Goal: Task Accomplishment & Management: Manage account settings

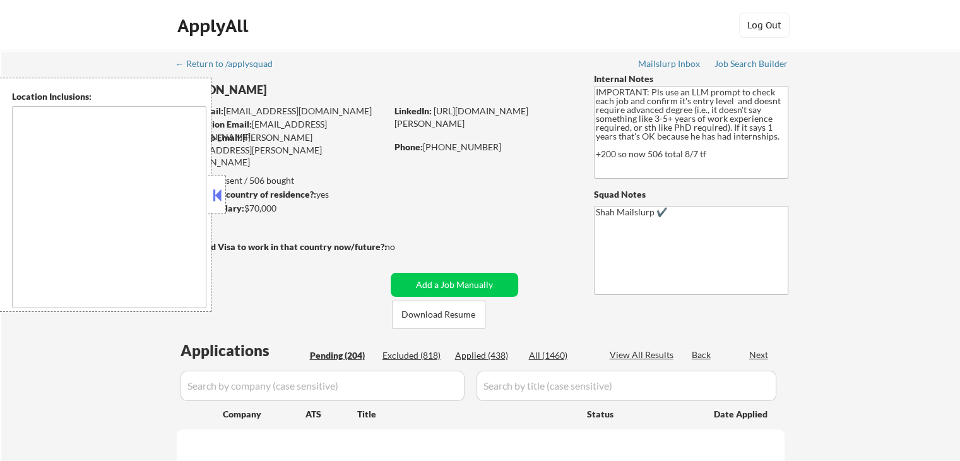
type textarea "[GEOGRAPHIC_DATA], [GEOGRAPHIC_DATA] [GEOGRAPHIC_DATA], [GEOGRAPHIC_DATA] [GEOG…"
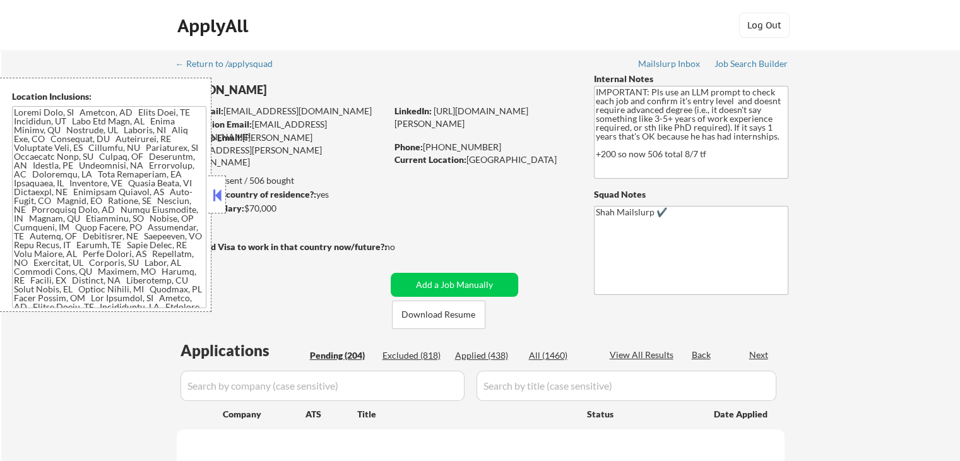
select select ""pending""
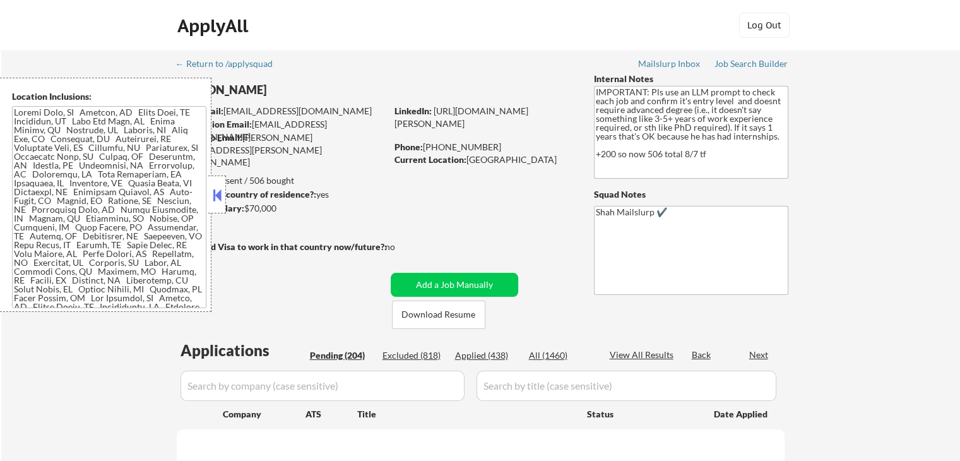
select select ""pending""
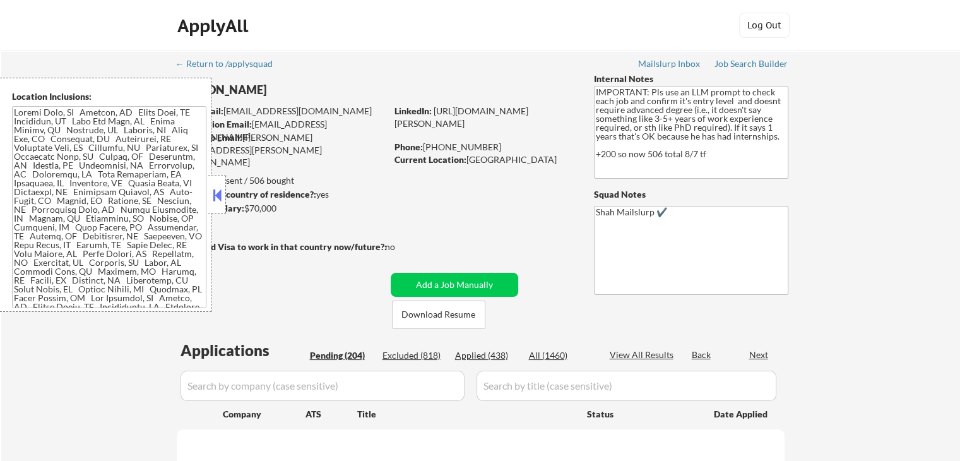
select select ""pending""
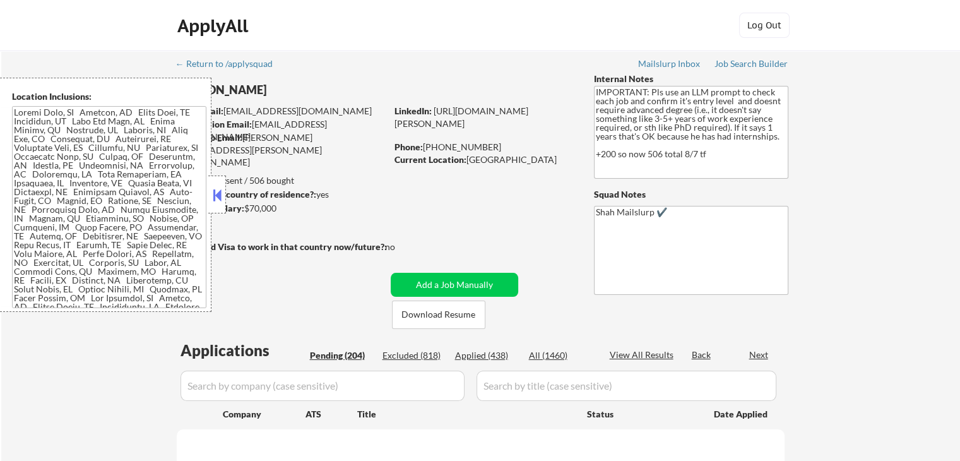
select select ""pending""
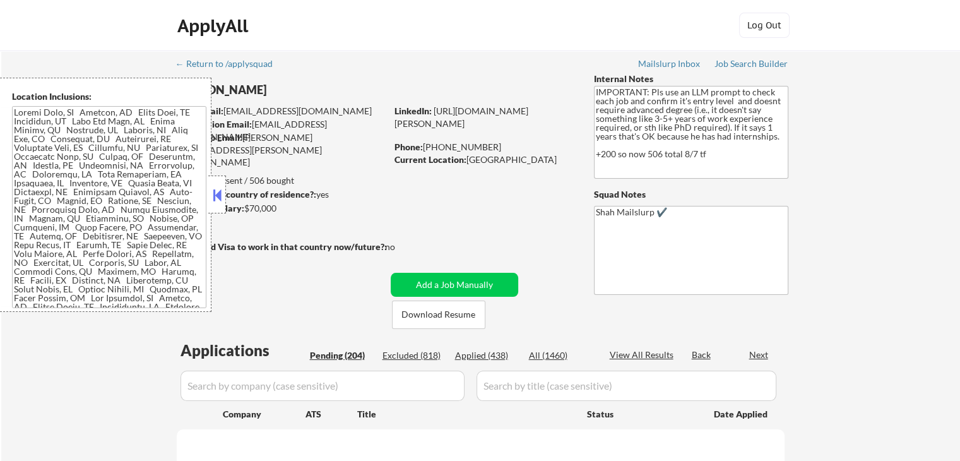
select select ""pending""
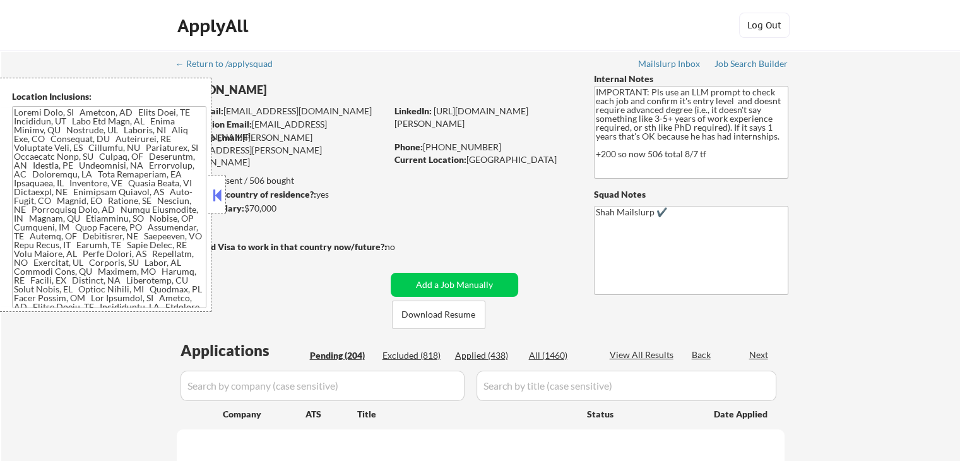
select select ""pending""
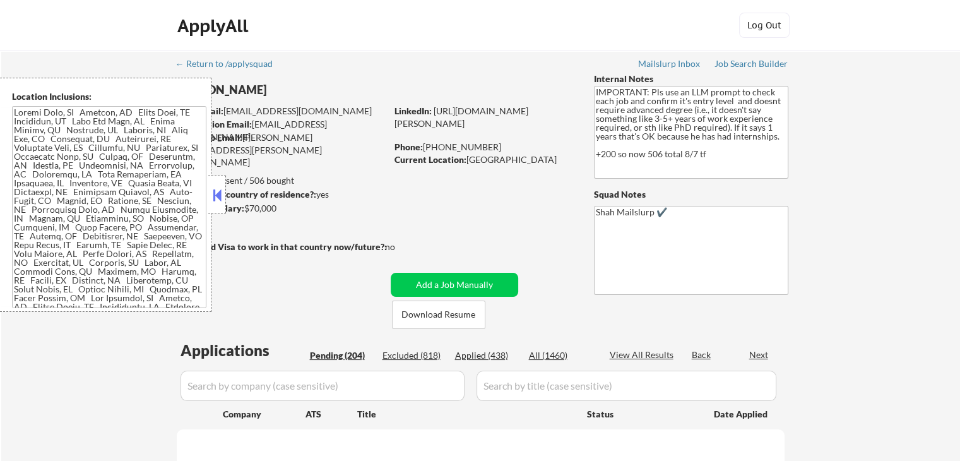
select select ""pending""
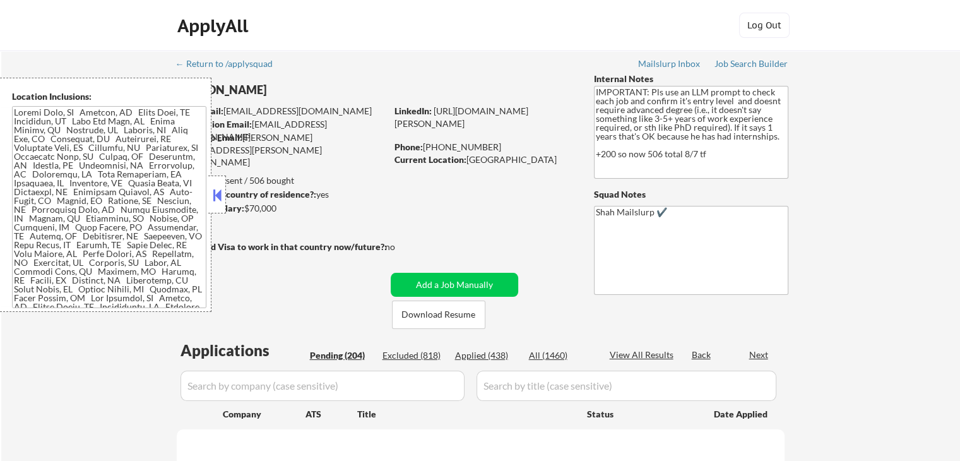
select select ""pending""
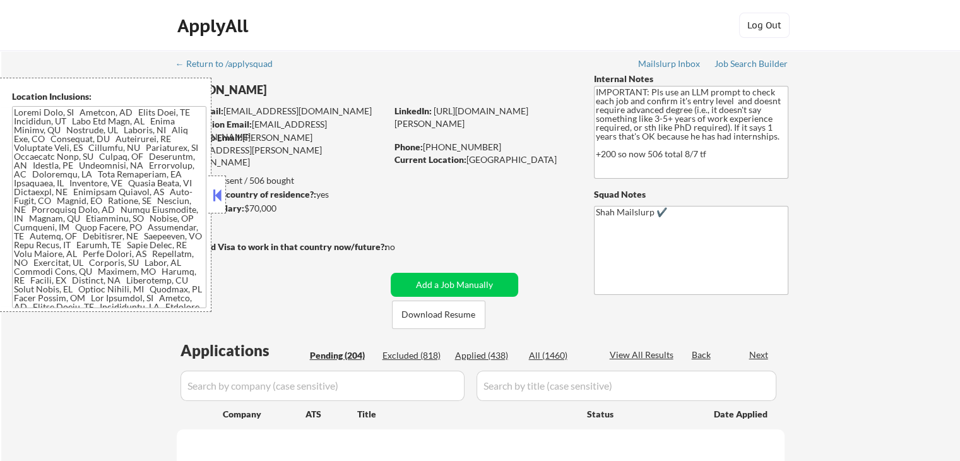
select select ""pending""
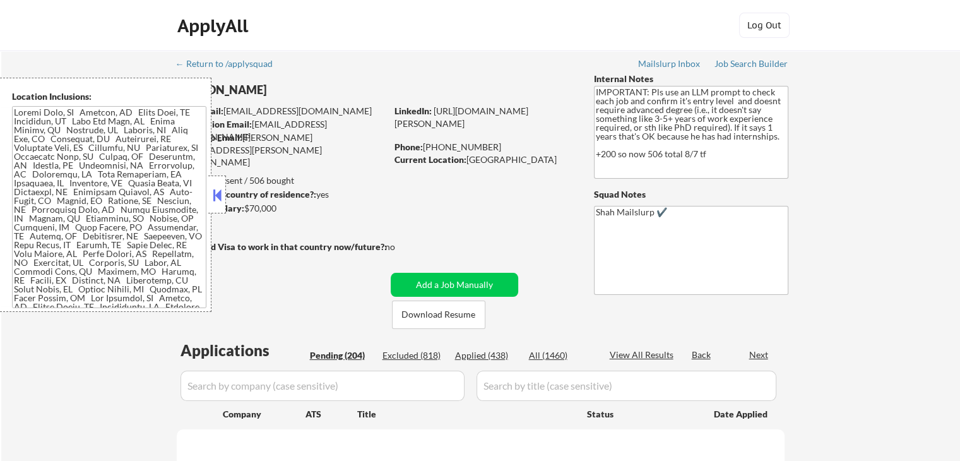
select select ""pending""
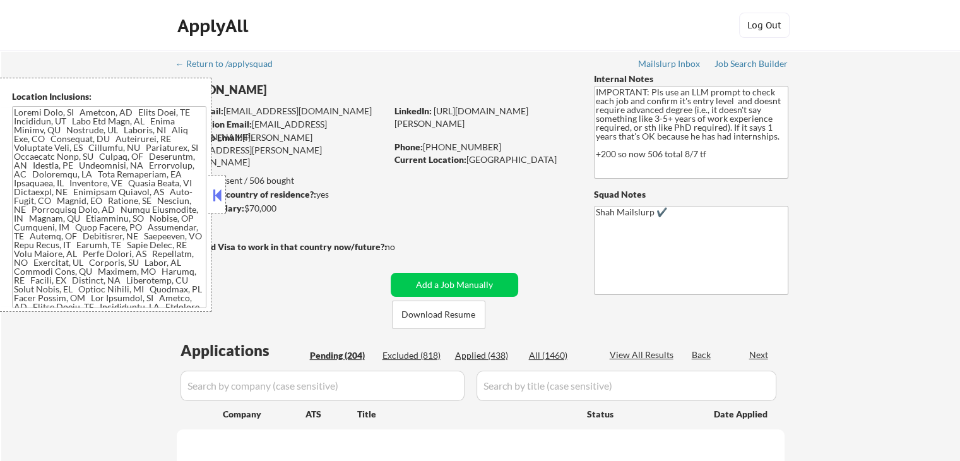
select select ""pending""
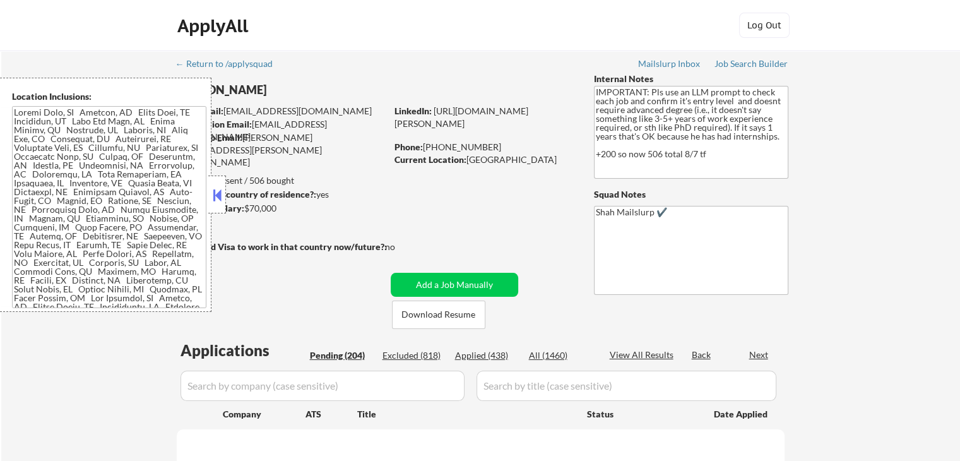
select select ""pending""
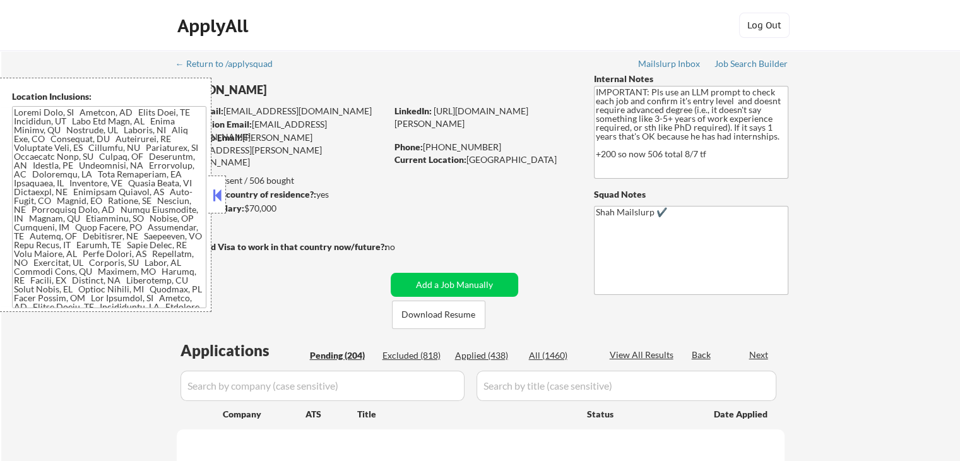
select select ""pending""
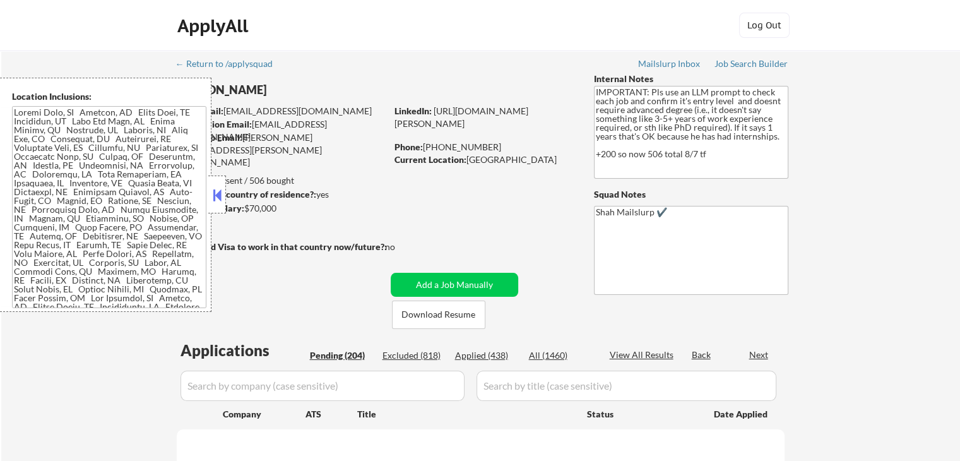
select select ""pending""
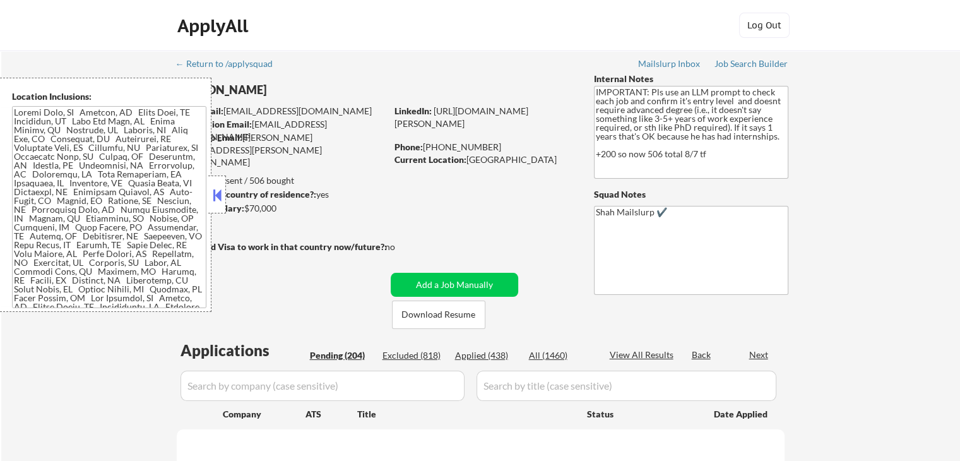
select select ""pending""
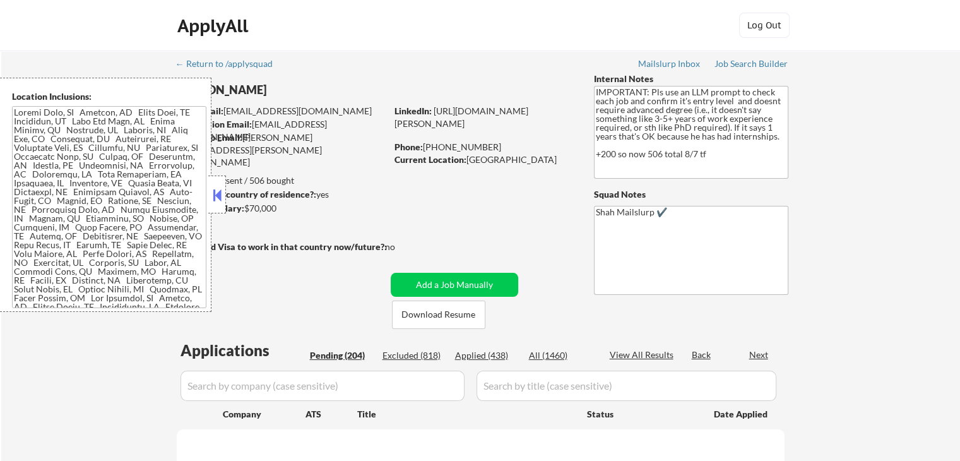
select select ""pending""
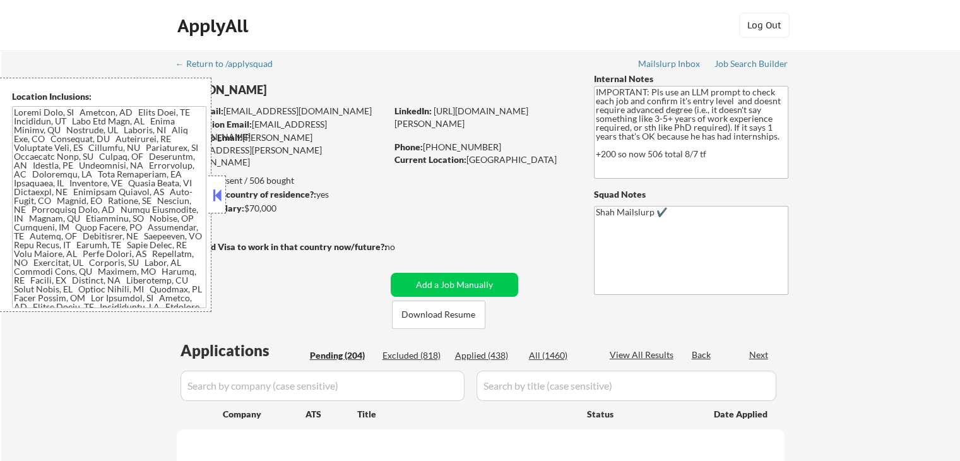
select select ""pending""
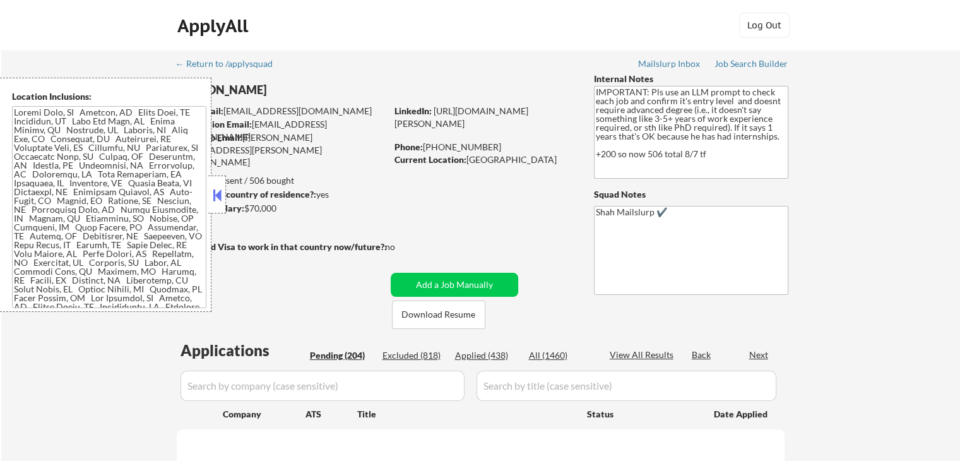
select select ""pending""
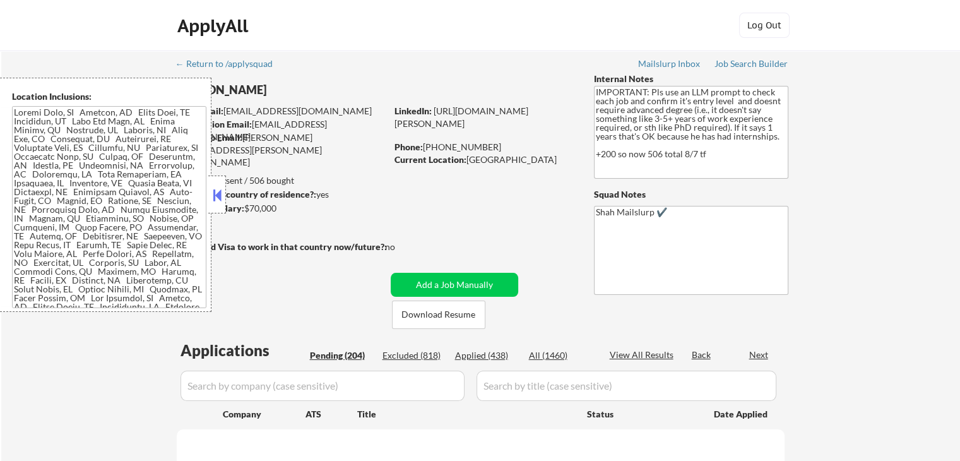
select select ""pending""
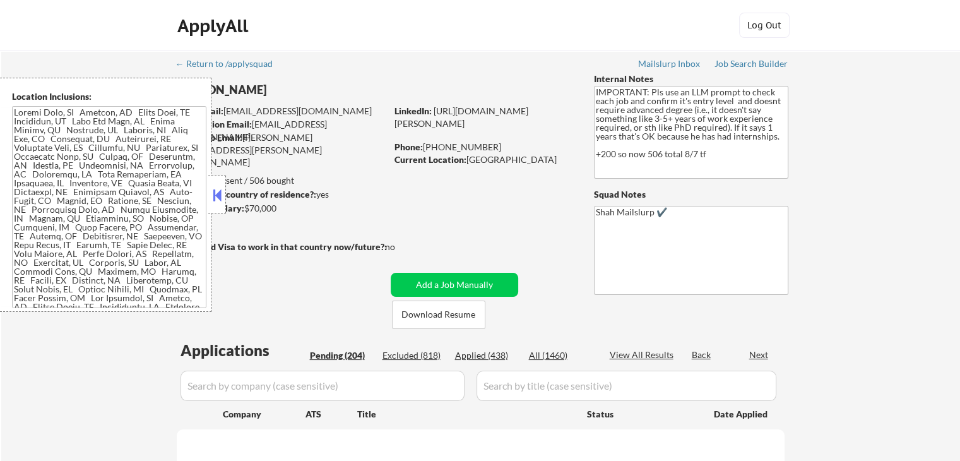
select select ""pending""
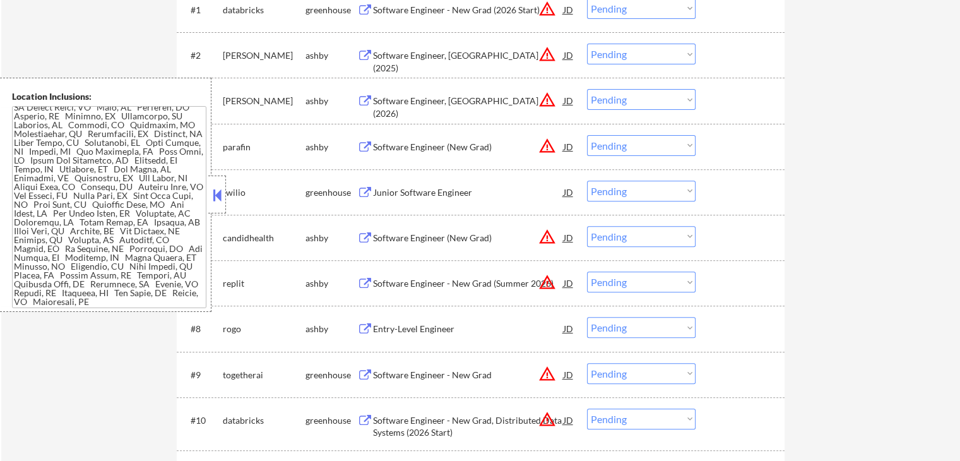
scroll to position [631, 0]
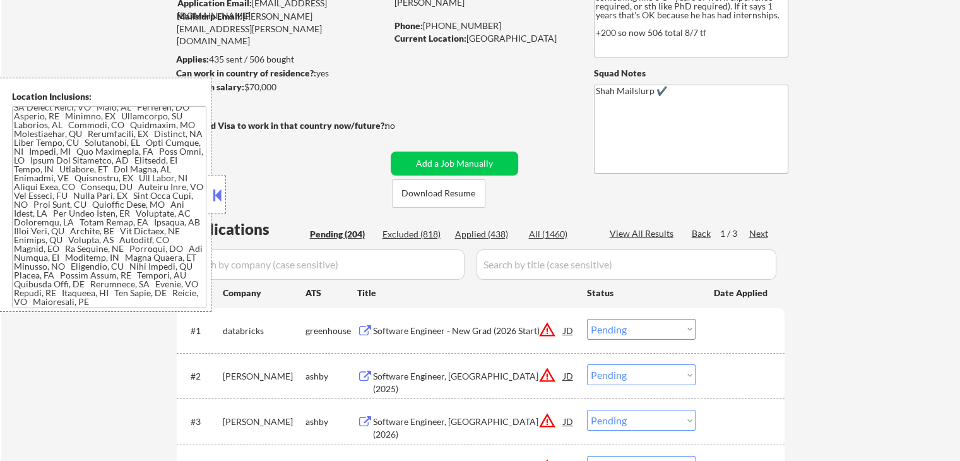
scroll to position [189, 0]
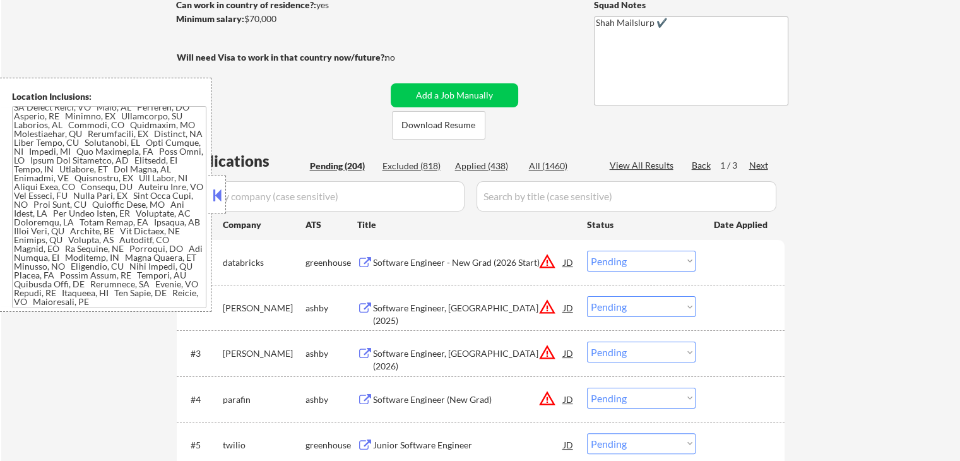
click at [349, 199] on input "input" at bounding box center [323, 196] width 284 height 30
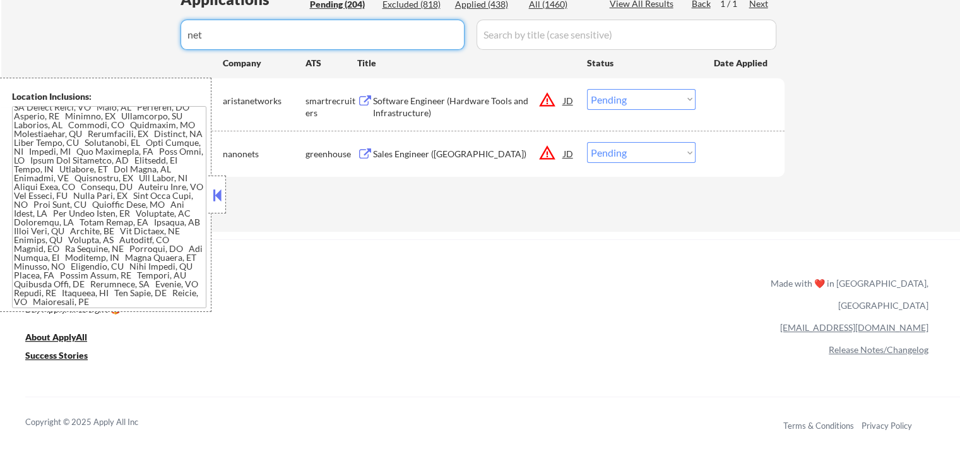
scroll to position [379, 0]
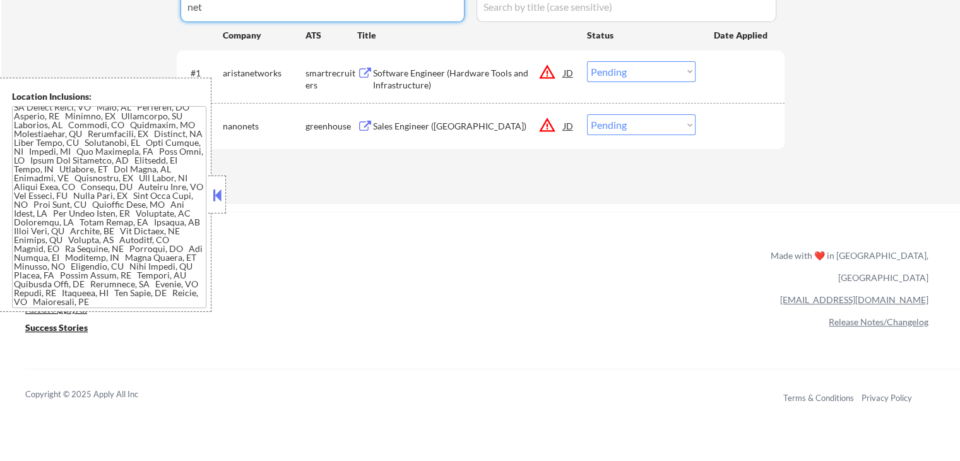
type input "net"
drag, startPoint x: 218, startPoint y: 12, endPoint x: 175, endPoint y: 12, distance: 43.6
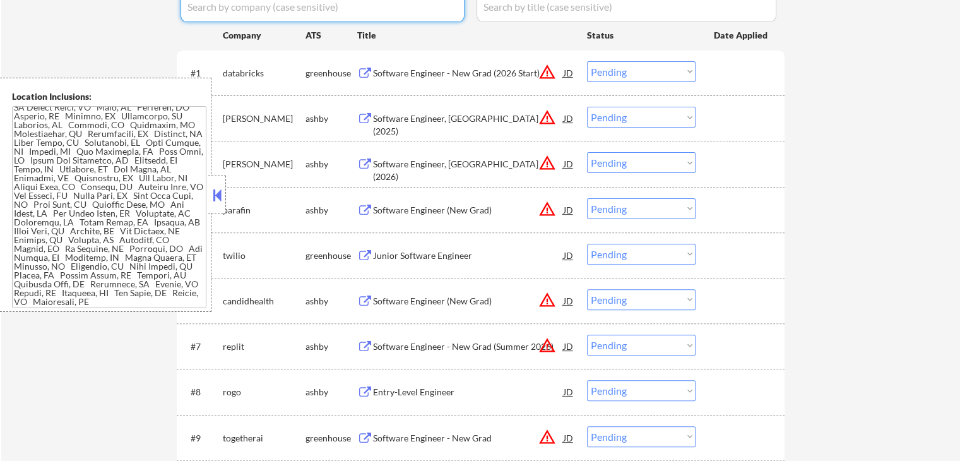
click at [484, 76] on div "Software Engineer - New Grad (2026 Start)" at bounding box center [468, 73] width 191 height 13
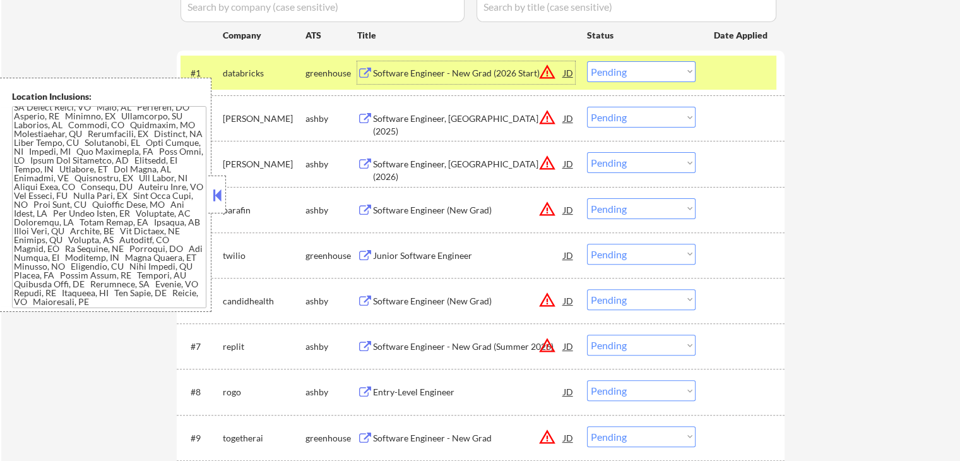
click at [457, 116] on div "Software Engineer, [GEOGRAPHIC_DATA] (2025)" at bounding box center [468, 124] width 191 height 25
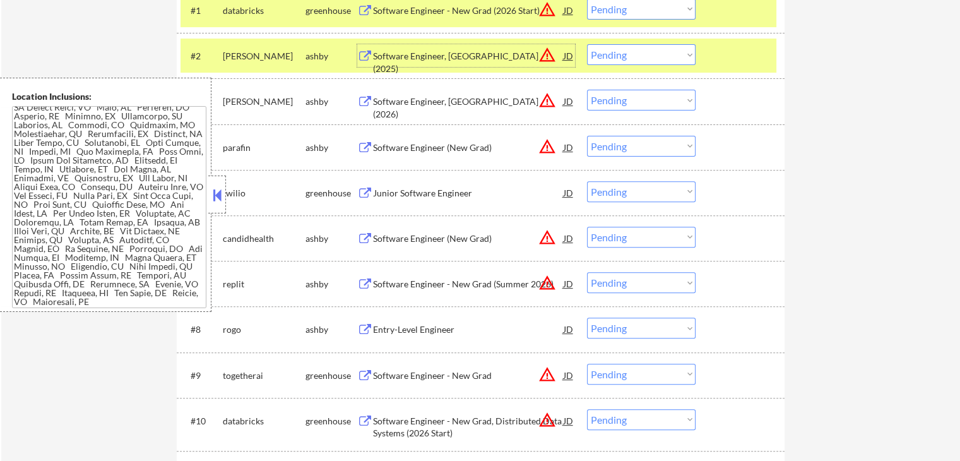
scroll to position [442, 0]
click at [461, 191] on div "Junior Software Engineer" at bounding box center [468, 192] width 191 height 13
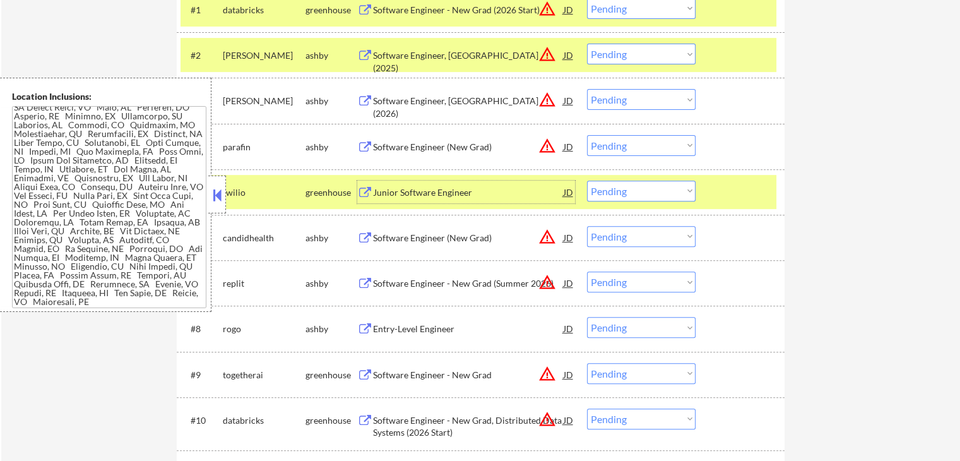
scroll to position [505, 0]
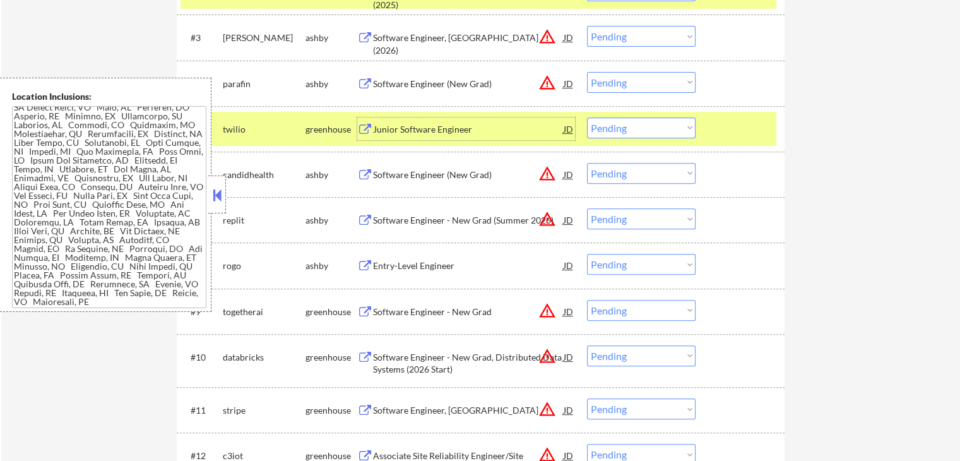
click at [451, 264] on div "Entry-Level Engineer" at bounding box center [468, 266] width 191 height 13
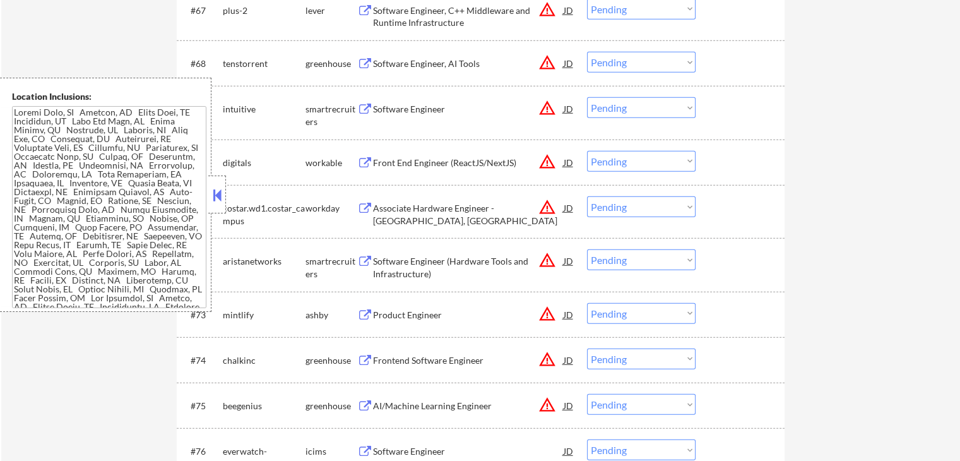
scroll to position [3599, 0]
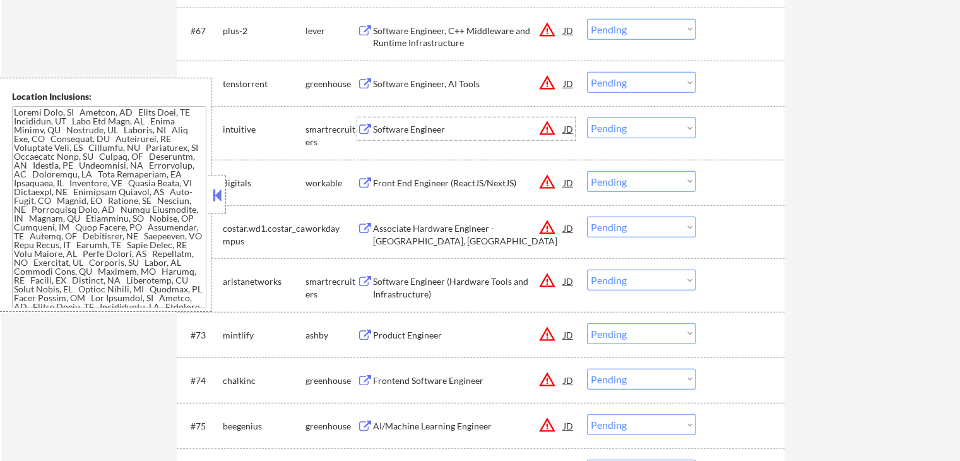
click at [434, 132] on div "Software Engineer" at bounding box center [468, 129] width 191 height 13
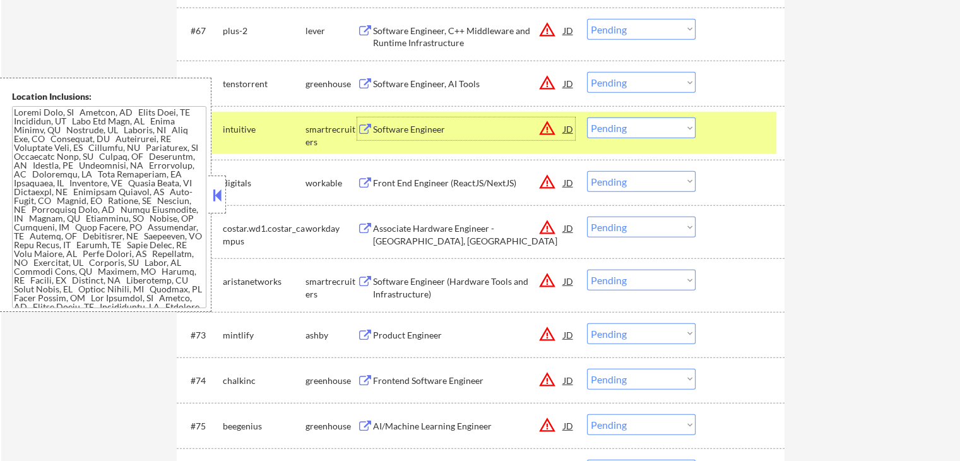
click at [467, 181] on div "Front End Engineer (ReactJS/NextJS)" at bounding box center [468, 183] width 191 height 13
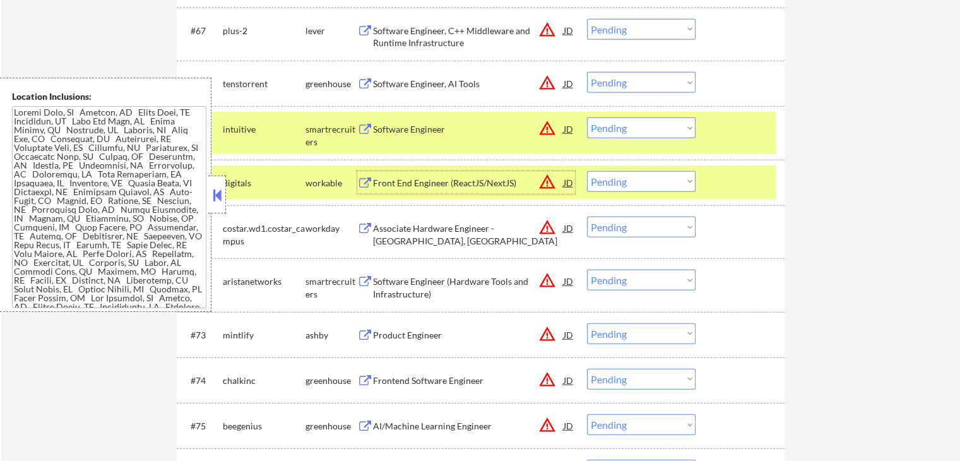
drag, startPoint x: 616, startPoint y: 127, endPoint x: 619, endPoint y: 138, distance: 11.2
click at [616, 127] on select "Choose an option... Pending Applied Excluded (Questions) Excluded (Expired) Exc…" at bounding box center [641, 127] width 109 height 21
click at [587, 118] on select "Choose an option... Pending Applied Excluded (Questions) Excluded (Expired) Exc…" at bounding box center [641, 127] width 109 height 21
click at [455, 278] on div "Software Engineer (Hardware Tools and Infrastructure)" at bounding box center [468, 287] width 191 height 25
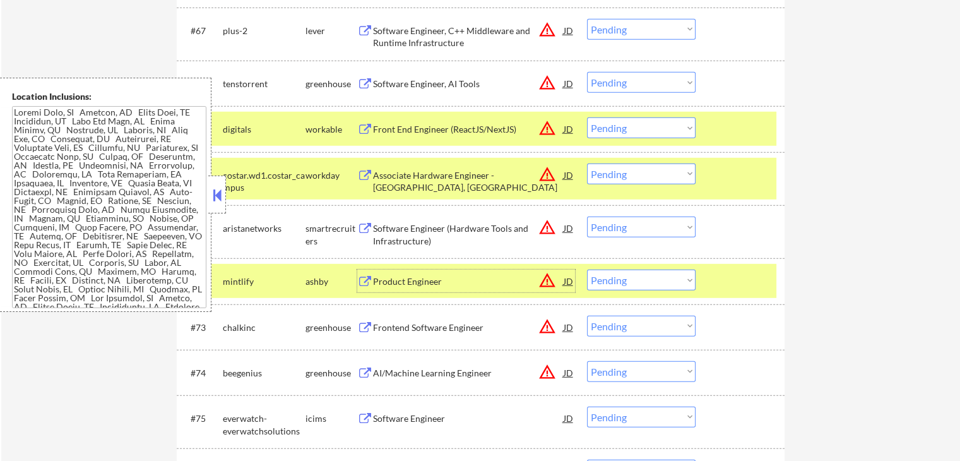
drag, startPoint x: 625, startPoint y: 126, endPoint x: 630, endPoint y: 137, distance: 12.4
click at [624, 126] on select "Choose an option... Pending Applied Excluded (Questions) Excluded (Expired) Exc…" at bounding box center [641, 127] width 109 height 21
click at [587, 118] on select "Choose an option... Pending Applied Excluded (Questions) Excluded (Expired) Exc…" at bounding box center [641, 127] width 109 height 21
select select ""pending""
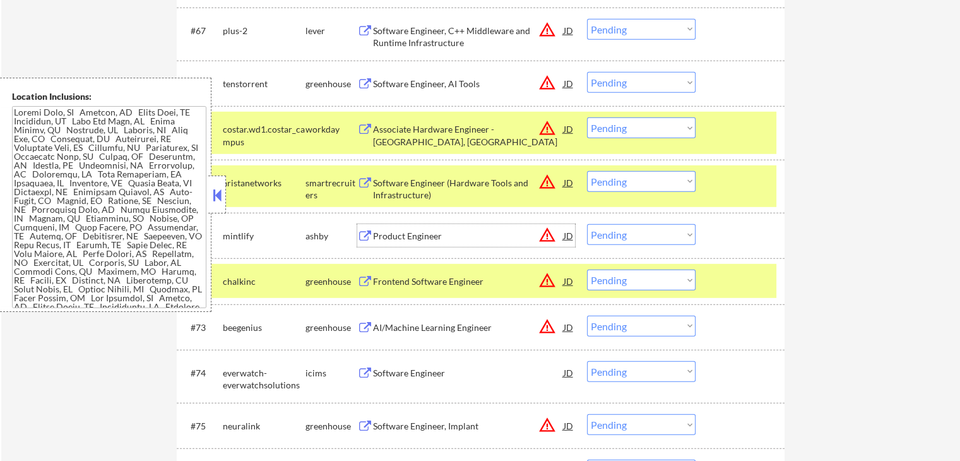
click at [431, 234] on div "Product Engineer" at bounding box center [468, 236] width 191 height 13
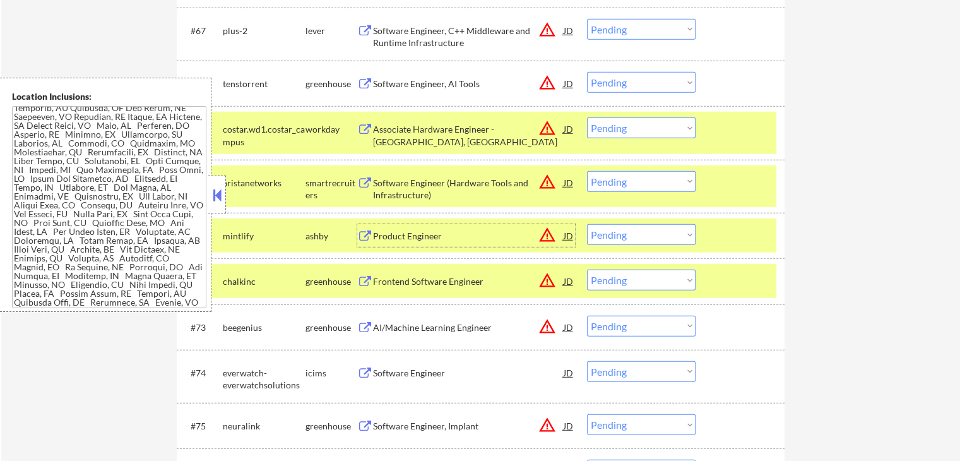
scroll to position [729, 0]
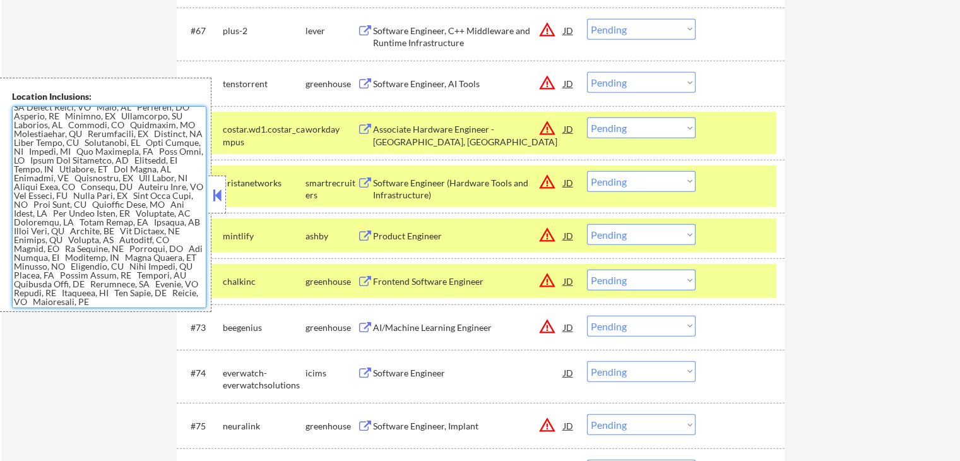
click at [133, 208] on textarea at bounding box center [109, 207] width 194 height 202
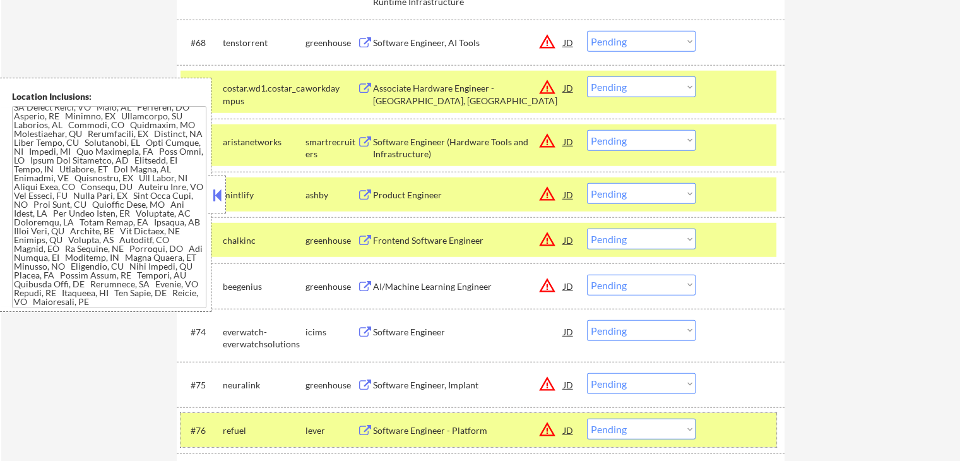
scroll to position [3662, 0]
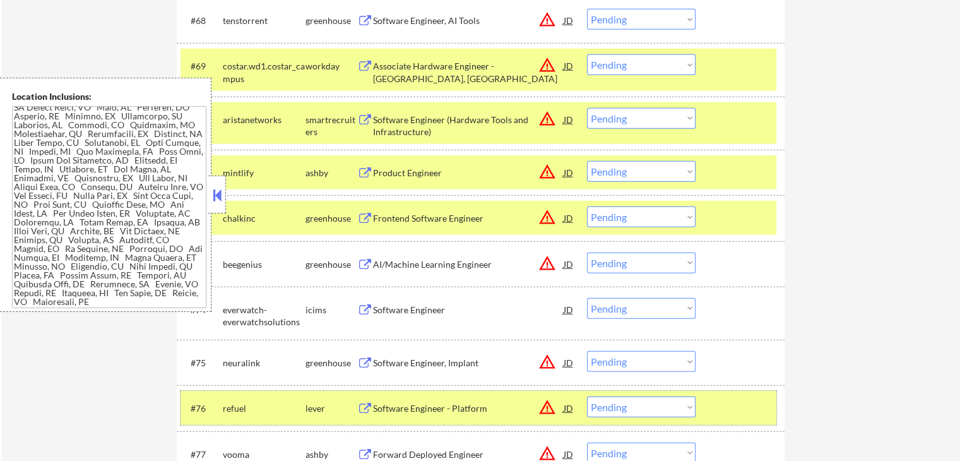
click at [637, 119] on select "Choose an option... Pending Applied Excluded (Questions) Excluded (Expired) Exc…" at bounding box center [641, 118] width 109 height 21
click at [587, 108] on select "Choose an option... Pending Applied Excluded (Questions) Excluded (Expired) Exc…" at bounding box center [641, 118] width 109 height 21
click at [490, 216] on div "Frontend Software Engineer" at bounding box center [468, 218] width 191 height 13
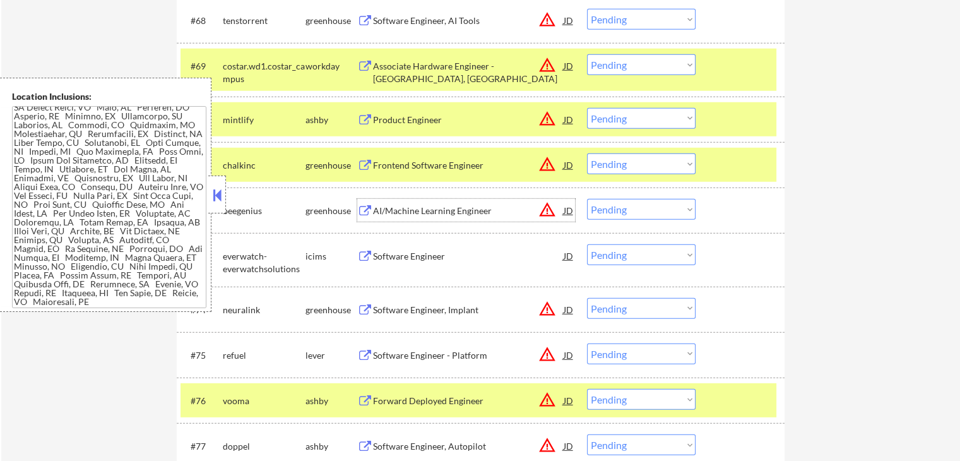
click at [609, 118] on select "Choose an option... Pending Applied Excluded (Questions) Excluded (Expired) Exc…" at bounding box center [641, 118] width 109 height 21
click at [587, 108] on select "Choose an option... Pending Applied Excluded (Questions) Excluded (Expired) Exc…" at bounding box center [641, 118] width 109 height 21
select select ""pending""
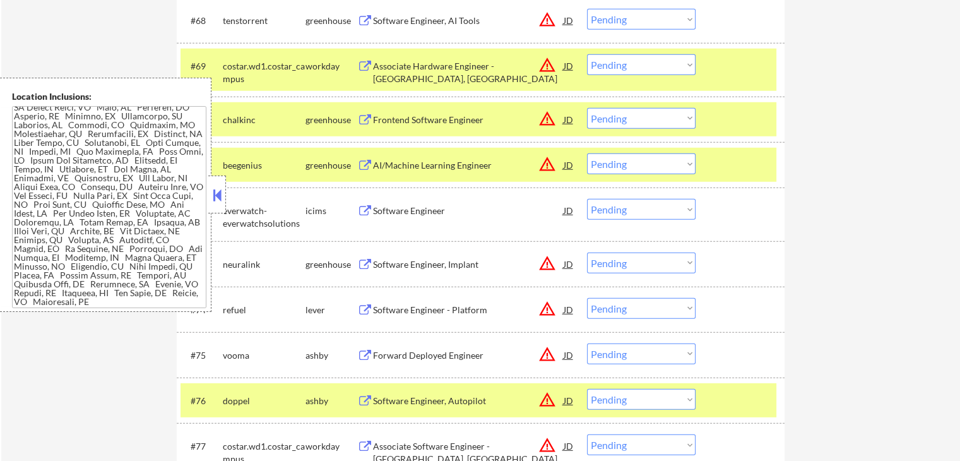
click at [483, 169] on div "AI/Machine Learning Engineer" at bounding box center [468, 165] width 191 height 13
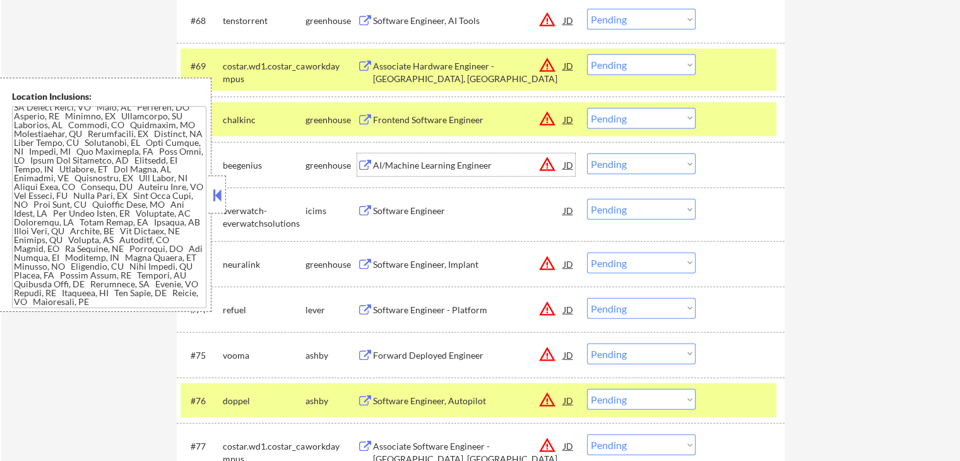
drag, startPoint x: 603, startPoint y: 161, endPoint x: 618, endPoint y: 172, distance: 18.1
click at [603, 161] on select "Choose an option... Pending Applied Excluded (Questions) Excluded (Expired) Exc…" at bounding box center [641, 163] width 109 height 21
click at [587, 153] on select "Choose an option... Pending Applied Excluded (Questions) Excluded (Expired) Exc…" at bounding box center [641, 163] width 109 height 21
select select ""pending""
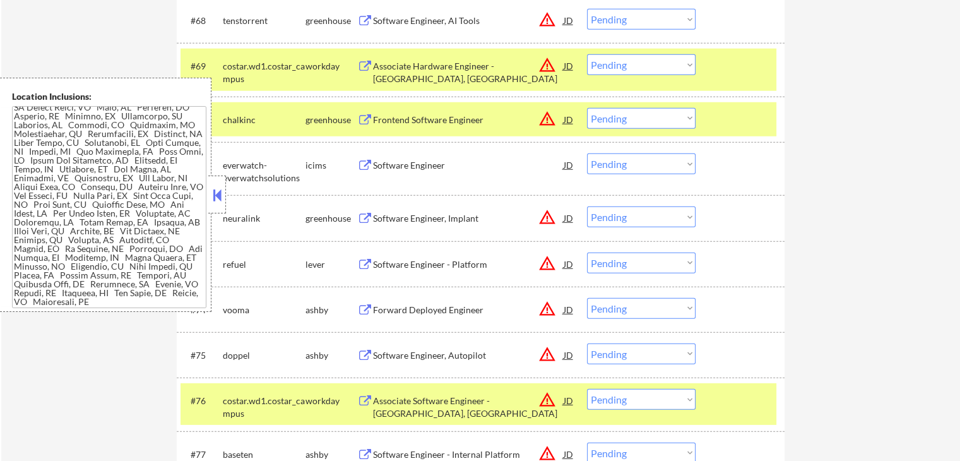
scroll to position [3726, 0]
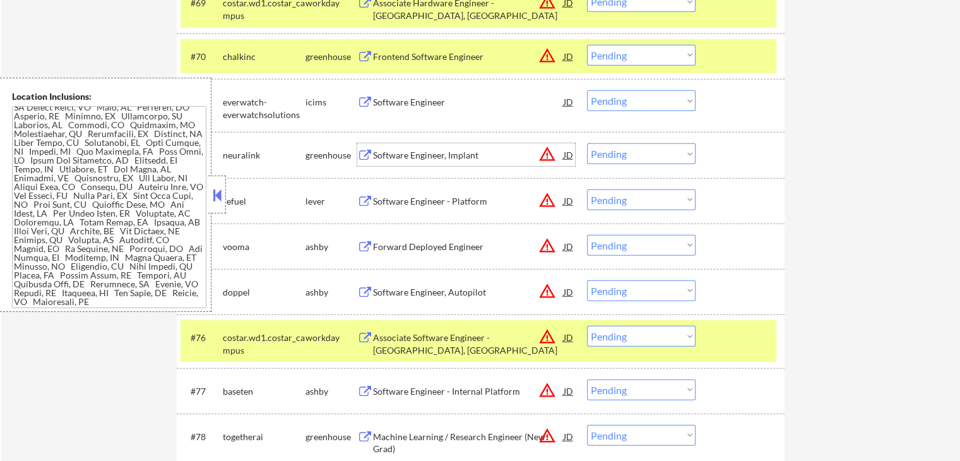
click at [450, 153] on div "Software Engineer, Implant" at bounding box center [468, 155] width 191 height 13
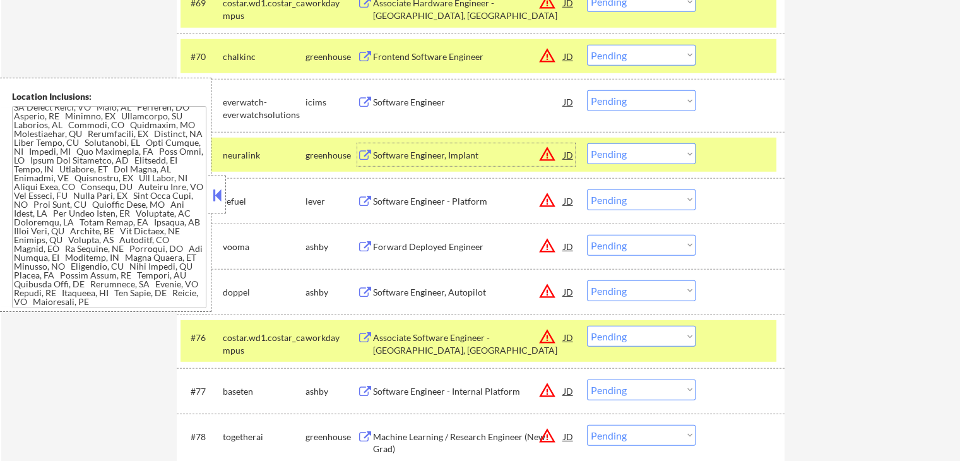
click at [467, 203] on div "Software Engineer - Platform" at bounding box center [468, 201] width 191 height 13
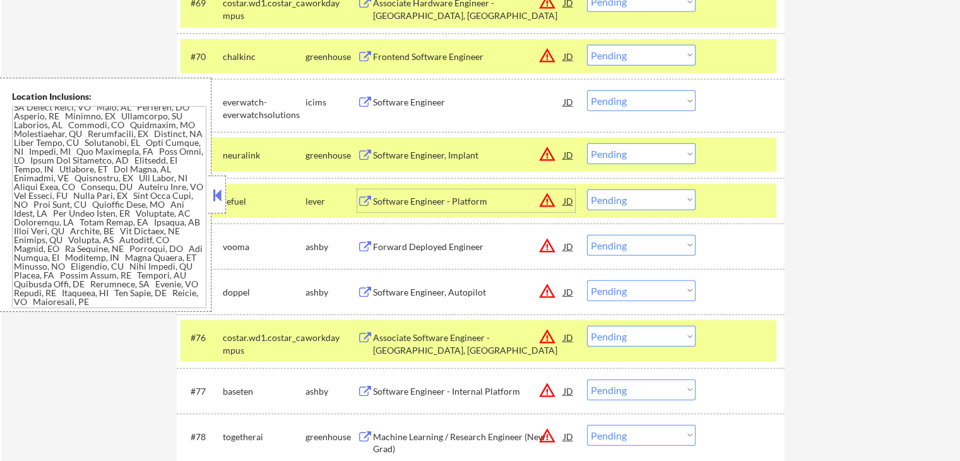
click at [649, 157] on select "Choose an option... Pending Applied Excluded (Questions) Excluded (Expired) Exc…" at bounding box center [641, 153] width 109 height 21
select select ""excluded__bad_match_""
click at [587, 144] on select "Choose an option... Pending Applied Excluded (Questions) Excluded (Expired) Exc…" at bounding box center [641, 153] width 109 height 21
click at [630, 203] on select "Choose an option... Pending Applied Excluded (Questions) Excluded (Expired) Exc…" at bounding box center [641, 199] width 109 height 21
select select ""excluded__expired_""
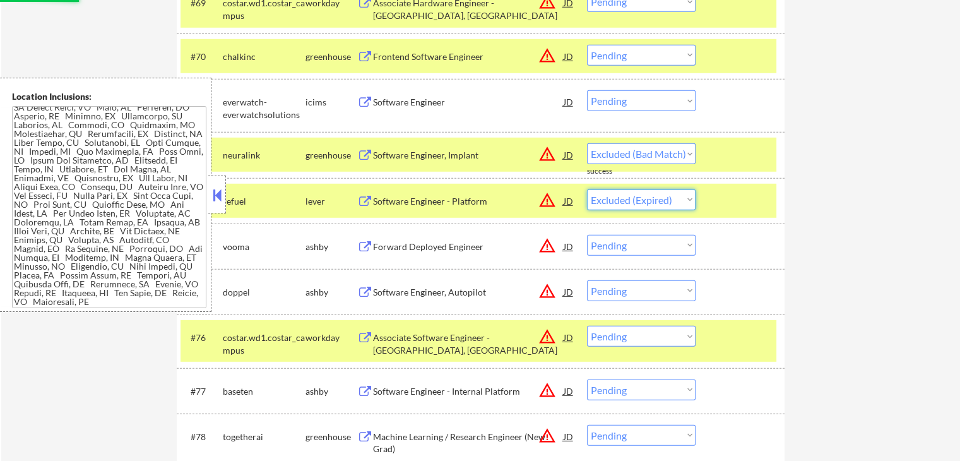
click at [587, 189] on select "Choose an option... Pending Applied Excluded (Questions) Excluded (Expired) Exc…" at bounding box center [641, 199] width 109 height 21
select select ""pending""
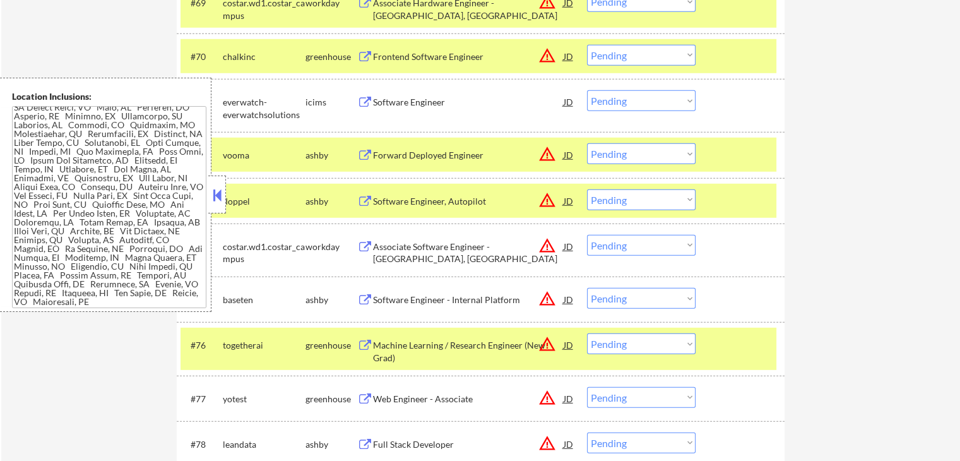
click at [441, 152] on div "Forward Deployed Engineer" at bounding box center [468, 155] width 191 height 13
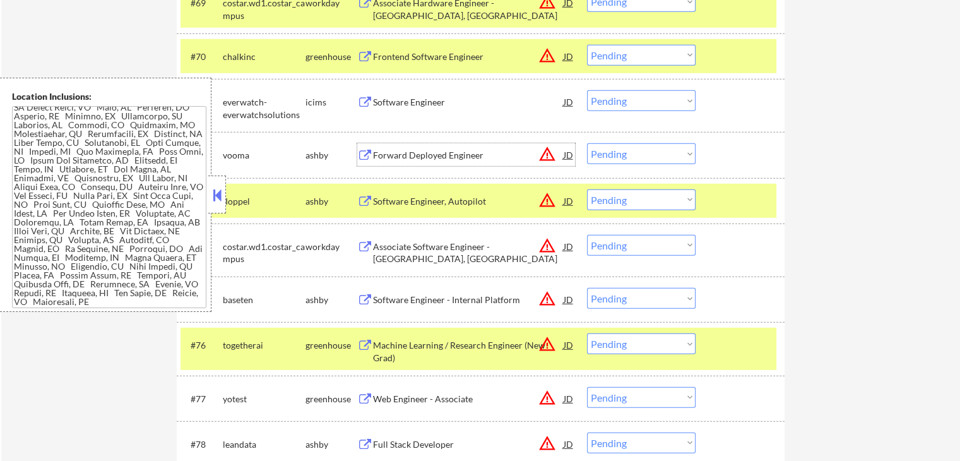
click at [469, 193] on div "Software Engineer, Autopilot" at bounding box center [468, 200] width 191 height 23
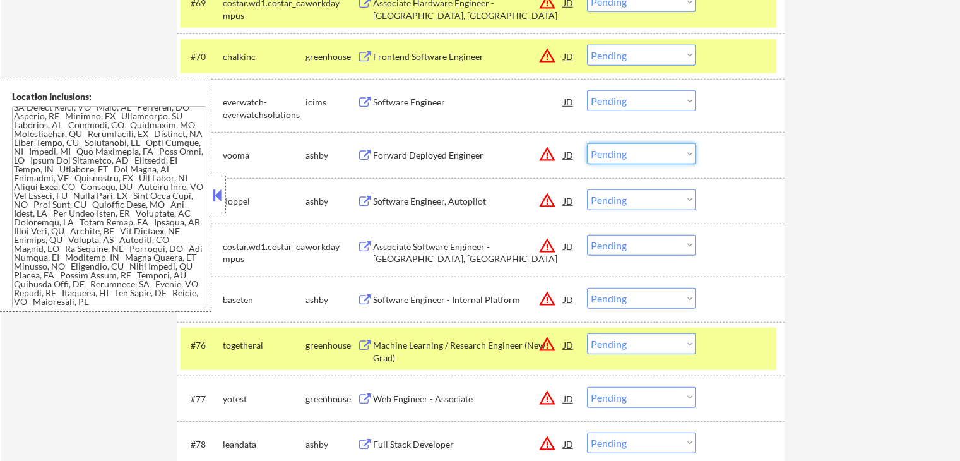
drag, startPoint x: 637, startPoint y: 155, endPoint x: 627, endPoint y: 160, distance: 11.0
click at [636, 155] on select "Choose an option... Pending Applied Excluded (Questions) Excluded (Expired) Exc…" at bounding box center [641, 153] width 109 height 21
click at [587, 144] on select "Choose an option... Pending Applied Excluded (Questions) Excluded (Expired) Exc…" at bounding box center [641, 153] width 109 height 21
select select ""pending""
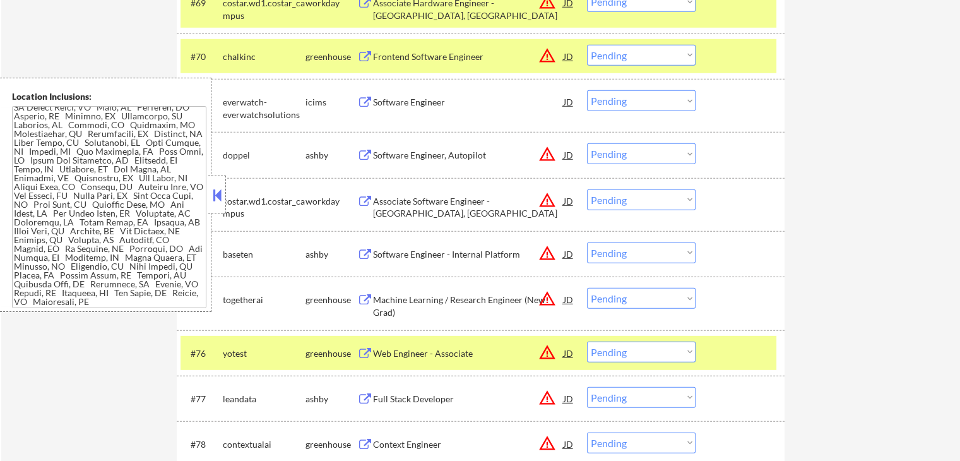
click at [495, 253] on div "Software Engineer - Internal Platform" at bounding box center [468, 254] width 191 height 13
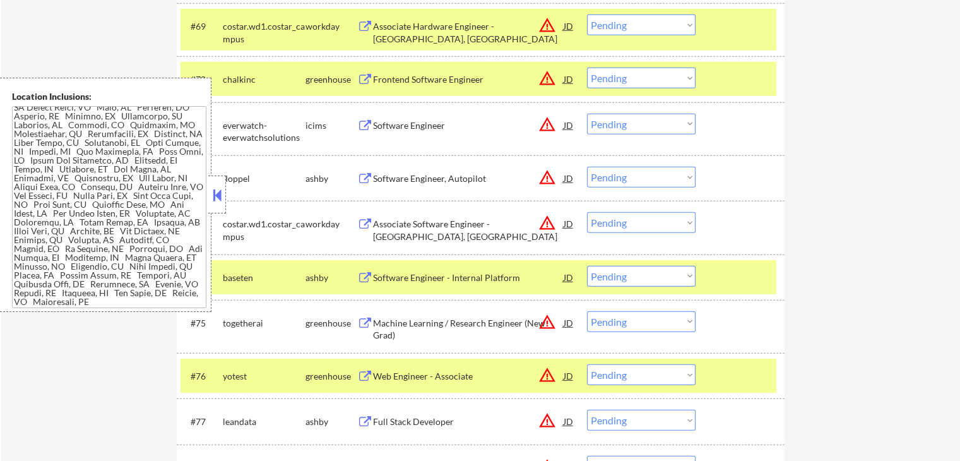
select select ""pending""
select select ""PLACEHOLDER_1427118222253""
select select ""pending""
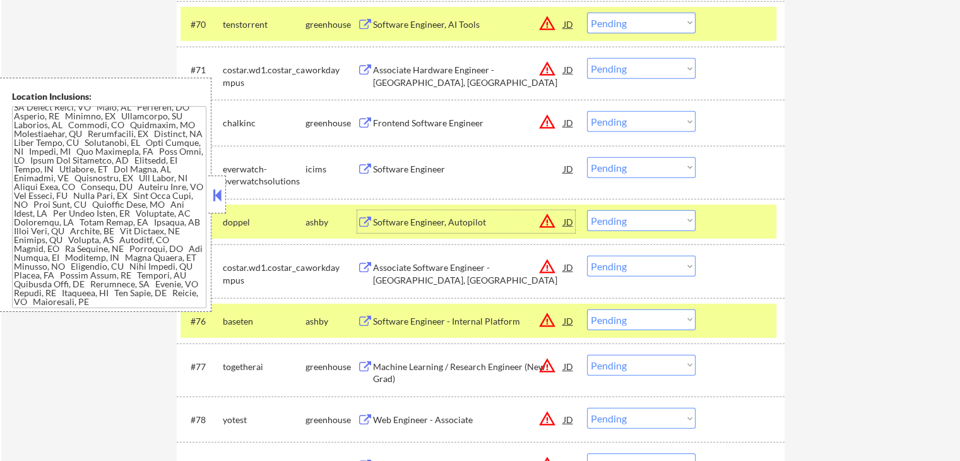
scroll to position [3789, 0]
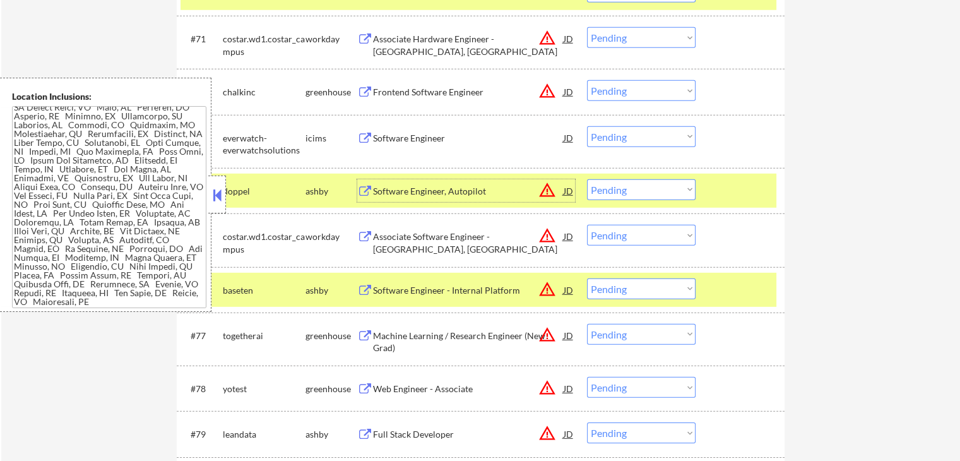
click at [629, 188] on select "Choose an option... Pending Applied Excluded (Questions) Excluded (Expired) Exc…" at bounding box center [641, 189] width 109 height 21
click at [587, 179] on select "Choose an option... Pending Applied Excluded (Questions) Excluded (Expired) Exc…" at bounding box center [641, 189] width 109 height 21
select select ""pending""
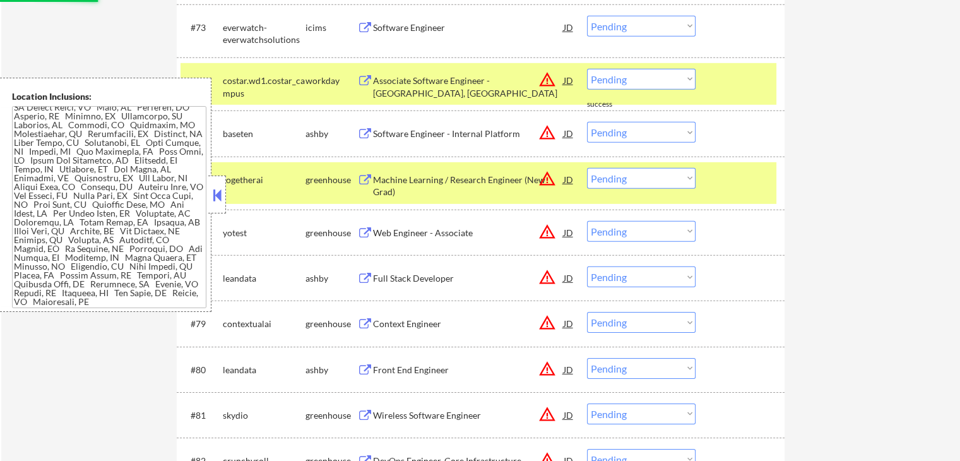
scroll to position [3915, 0]
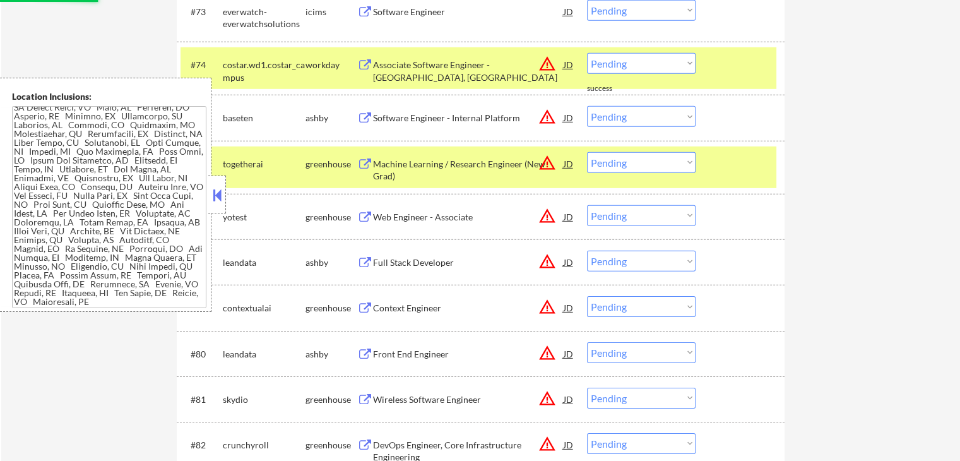
click at [487, 158] on div "Machine Learning / Research Engineer (New Grad)" at bounding box center [468, 170] width 191 height 25
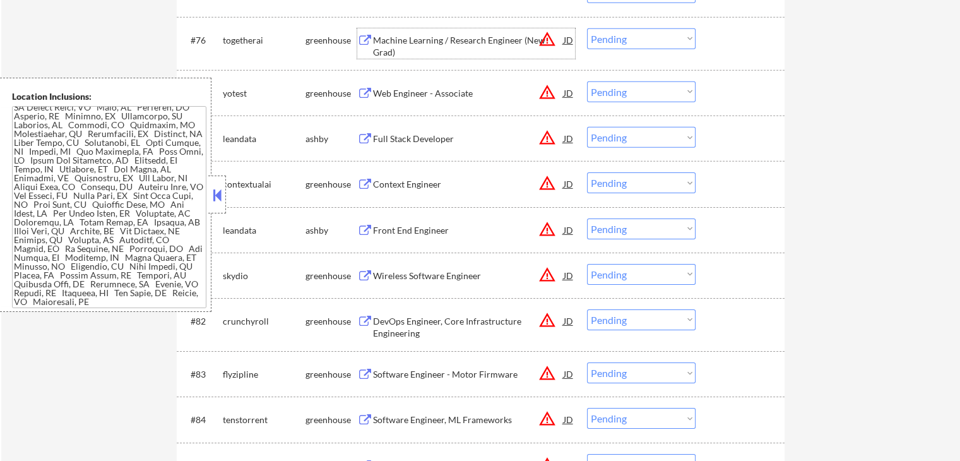
scroll to position [4041, 0]
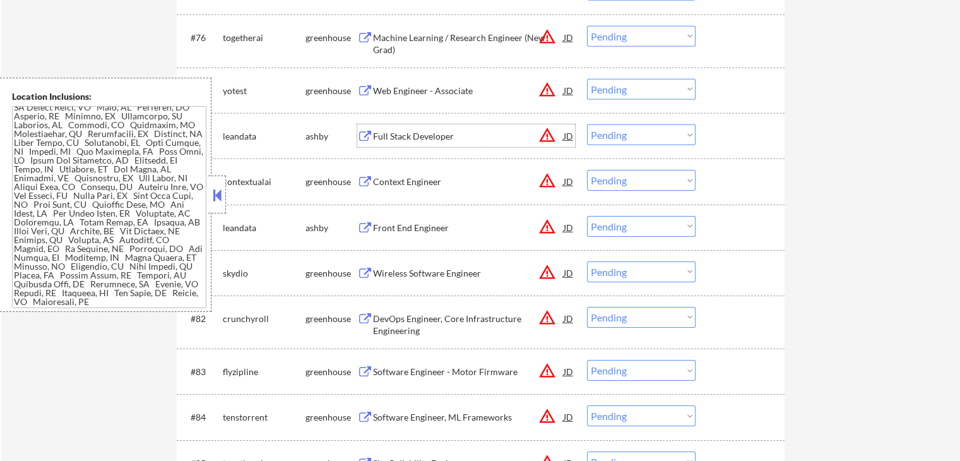
click at [440, 140] on div "Full Stack Developer" at bounding box center [468, 136] width 191 height 13
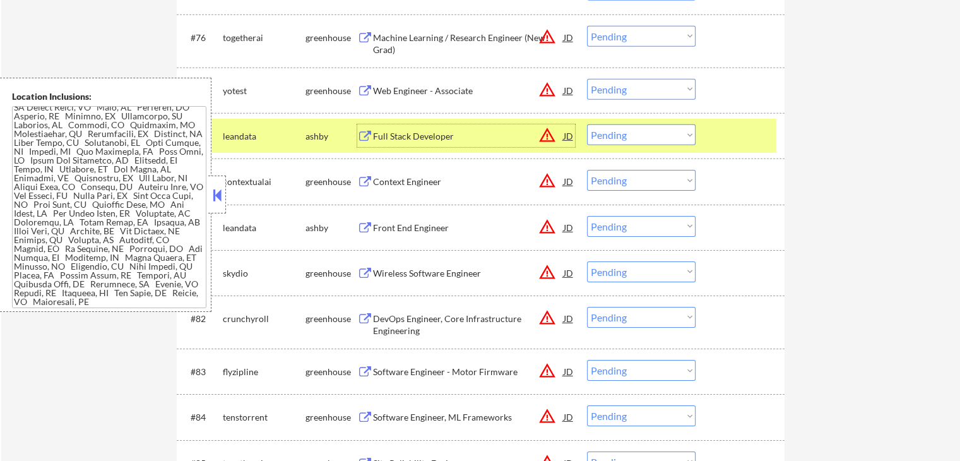
click at [409, 185] on div "Context Engineer" at bounding box center [468, 182] width 191 height 13
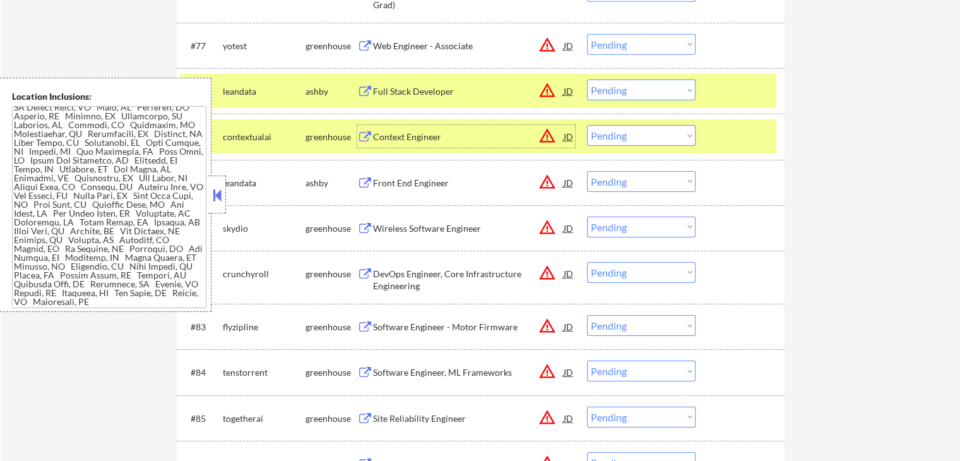
scroll to position [4104, 0]
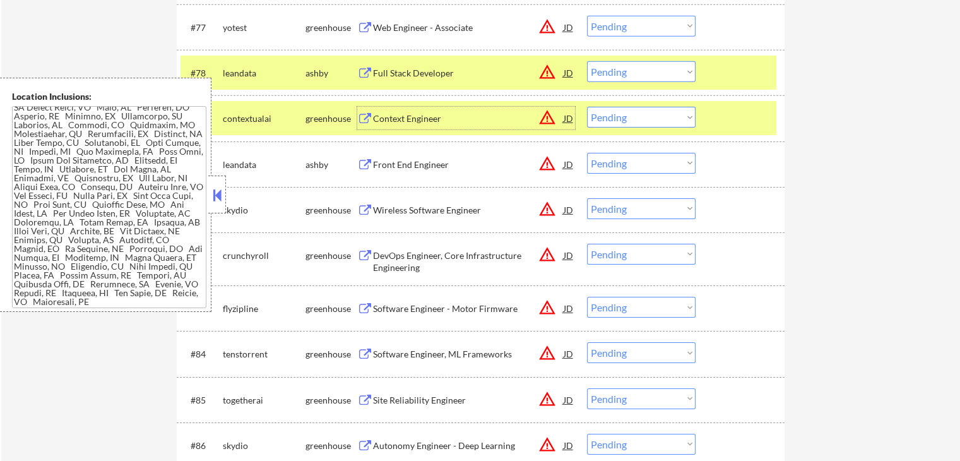
drag, startPoint x: 632, startPoint y: 73, endPoint x: 630, endPoint y: 80, distance: 7.2
click at [632, 73] on select "Choose an option... Pending Applied Excluded (Questions) Excluded (Expired) Exc…" at bounding box center [641, 71] width 109 height 21
click at [587, 61] on select "Choose an option... Pending Applied Excluded (Questions) Excluded (Expired) Exc…" at bounding box center [641, 71] width 109 height 21
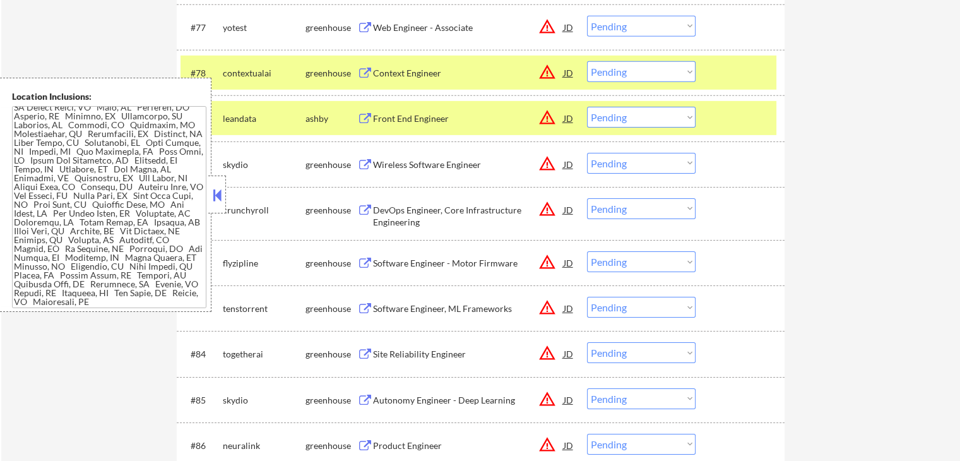
click at [622, 74] on select "Choose an option... Pending Applied Excluded (Questions) Excluded (Expired) Exc…" at bounding box center [641, 71] width 109 height 21
click at [587, 61] on select "Choose an option... Pending Applied Excluded (Questions) Excluded (Expired) Exc…" at bounding box center [641, 71] width 109 height 21
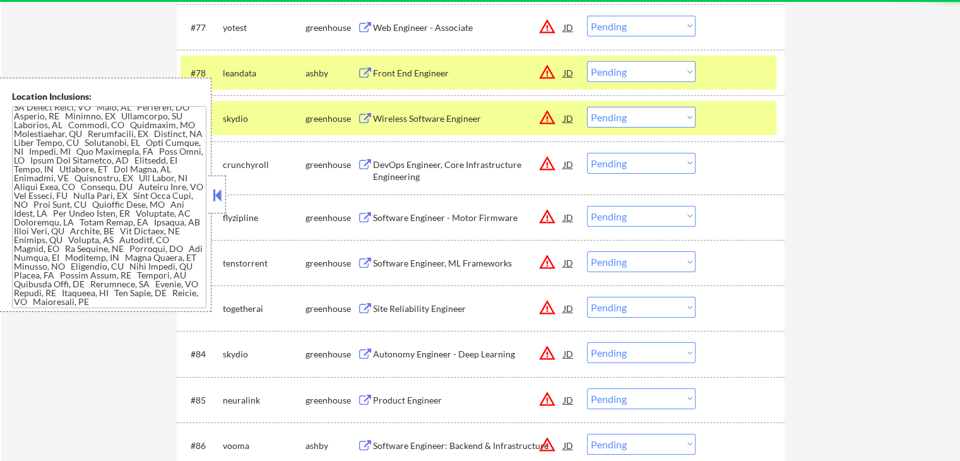
click at [431, 75] on div "Front End Engineer" at bounding box center [468, 73] width 191 height 13
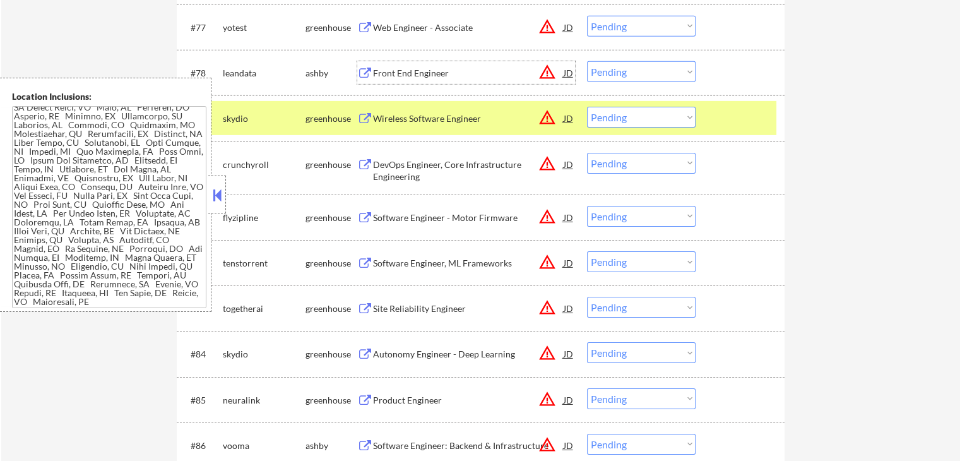
drag, startPoint x: 639, startPoint y: 68, endPoint x: 637, endPoint y: 79, distance: 11.6
click at [638, 68] on select "Choose an option... Pending Applied Excluded (Questions) Excluded (Expired) Exc…" at bounding box center [641, 71] width 109 height 21
click at [587, 61] on select "Choose an option... Pending Applied Excluded (Questions) Excluded (Expired) Exc…" at bounding box center [641, 71] width 109 height 21
click at [482, 123] on div "Wireless Software Engineer" at bounding box center [468, 118] width 191 height 13
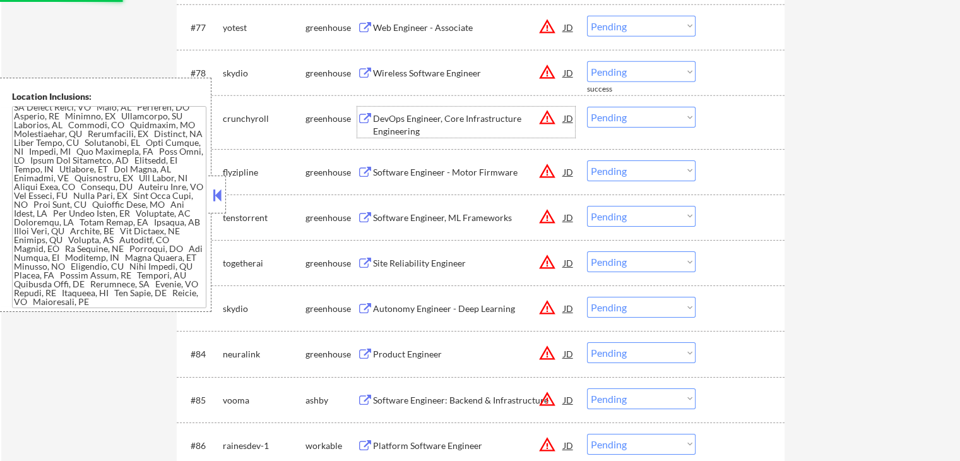
click at [455, 122] on div "DevOps Engineer, Core Infrastructure Engineering" at bounding box center [468, 124] width 191 height 25
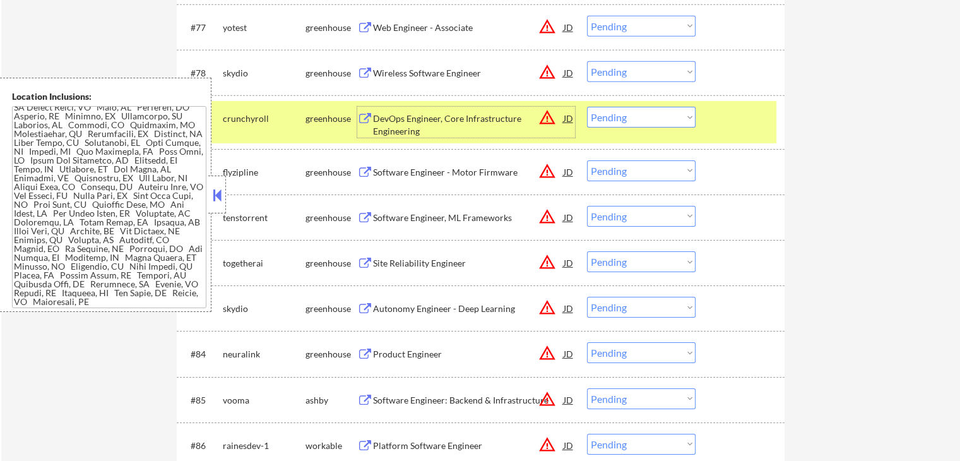
drag, startPoint x: 609, startPoint y: 75, endPoint x: 612, endPoint y: 81, distance: 7.1
click at [609, 74] on select "Choose an option... Pending Applied Excluded (Questions) Excluded (Expired) Exc…" at bounding box center [641, 71] width 109 height 21
click at [587, 61] on select "Choose an option... Pending Applied Excluded (Questions) Excluded (Expired) Exc…" at bounding box center [641, 71] width 109 height 21
click at [497, 176] on div "Software Engineer - Motor Firmware" at bounding box center [468, 172] width 191 height 13
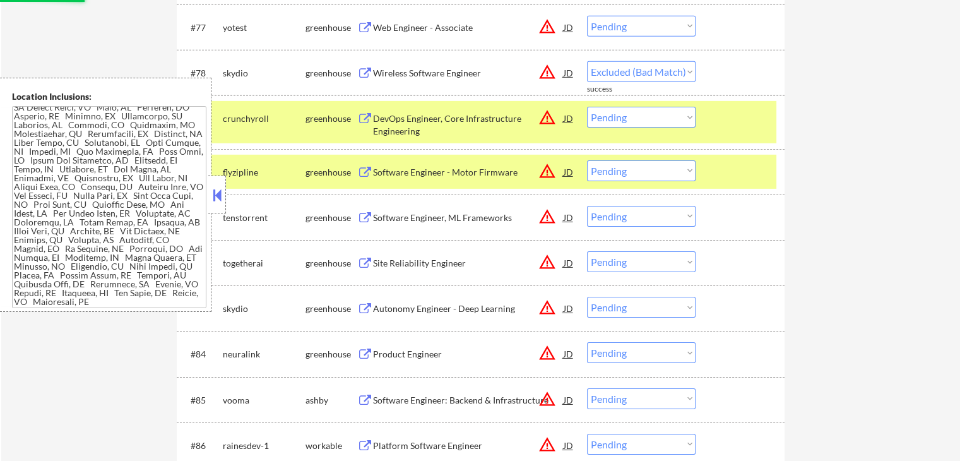
select select ""pending""
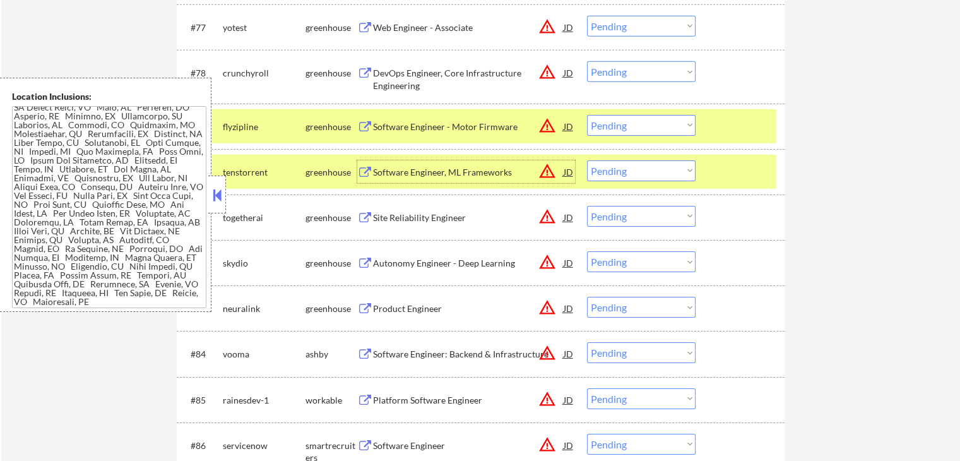
click at [618, 129] on select "Choose an option... Pending Applied Excluded (Questions) Excluded (Expired) Exc…" at bounding box center [641, 125] width 109 height 21
click at [587, 115] on select "Choose an option... Pending Applied Excluded (Questions) Excluded (Expired) Exc…" at bounding box center [641, 125] width 109 height 21
select select ""pending""
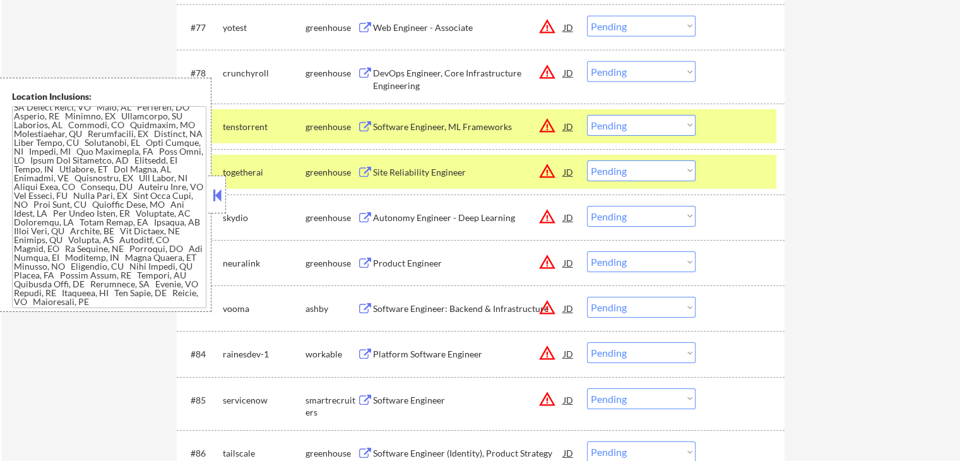
click at [485, 129] on div "Software Engineer, ML Frameworks" at bounding box center [468, 127] width 191 height 13
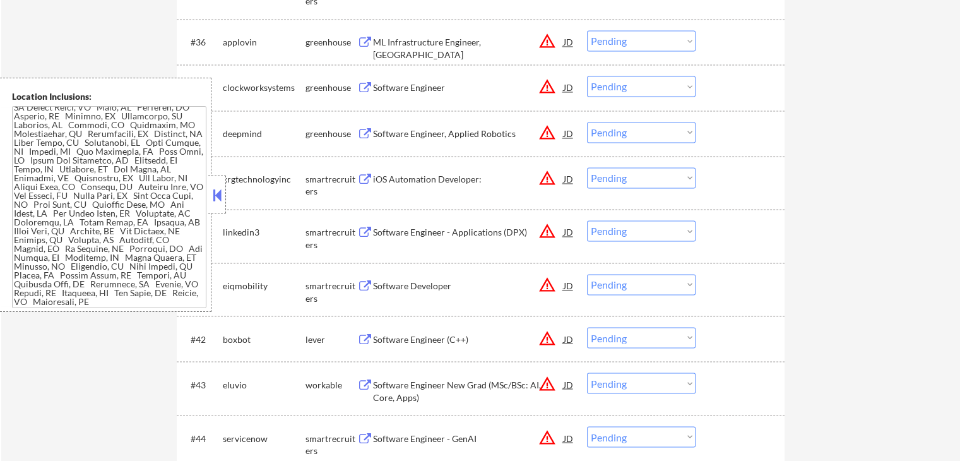
scroll to position [2084, 0]
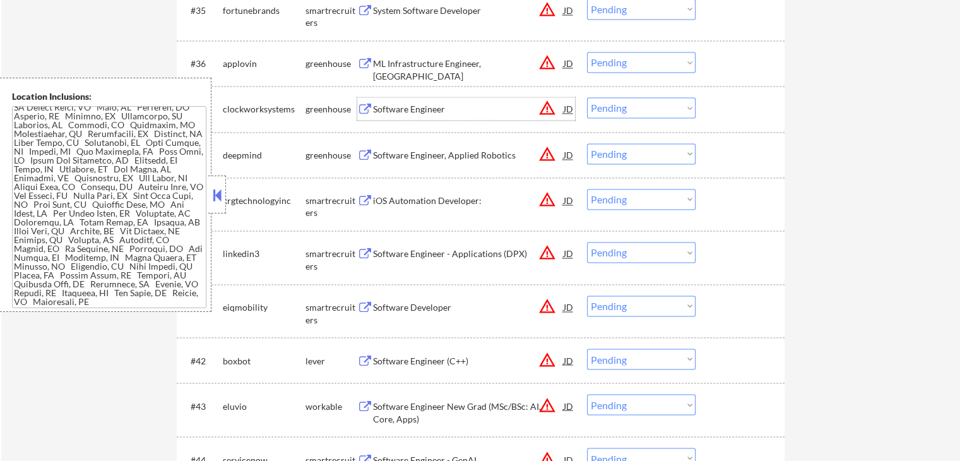
click at [432, 105] on div "Software Engineer" at bounding box center [468, 109] width 191 height 13
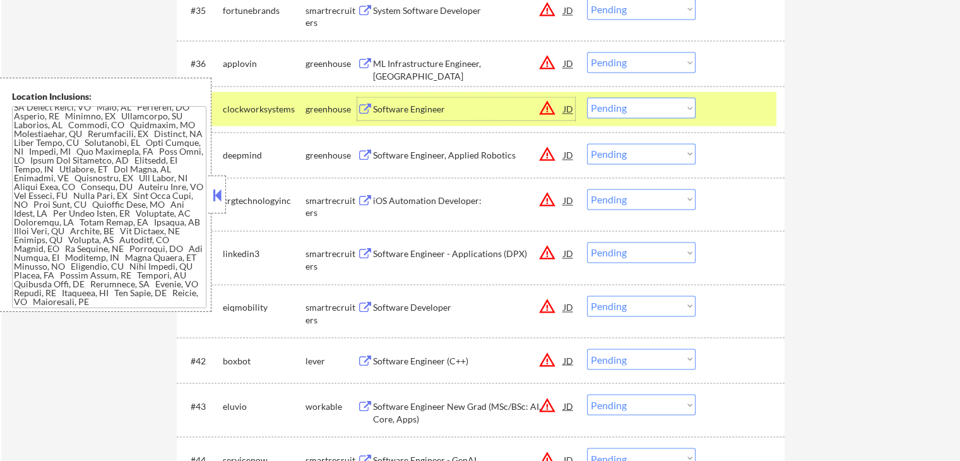
click at [469, 152] on div "Software Engineer, Applied Robotics" at bounding box center [468, 155] width 191 height 13
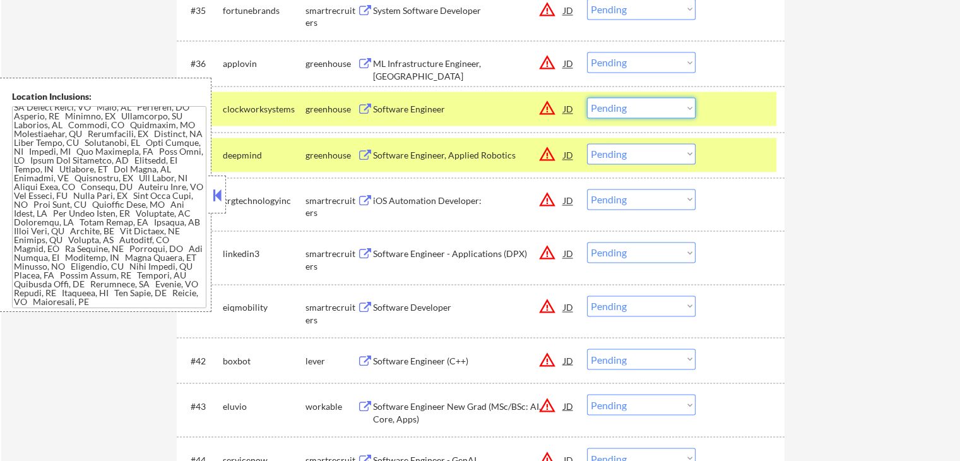
click at [635, 112] on select "Choose an option... Pending Applied Excluded (Questions) Excluded (Expired) Exc…" at bounding box center [641, 107] width 109 height 21
select select ""excluded__bad_match_""
click at [587, 97] on select "Choose an option... Pending Applied Excluded (Questions) Excluded (Expired) Exc…" at bounding box center [641, 107] width 109 height 21
drag, startPoint x: 621, startPoint y: 147, endPoint x: 624, endPoint y: 162, distance: 14.7
click at [621, 151] on select "Choose an option... Pending Applied Excluded (Questions) Excluded (Expired) Exc…" at bounding box center [641, 153] width 109 height 21
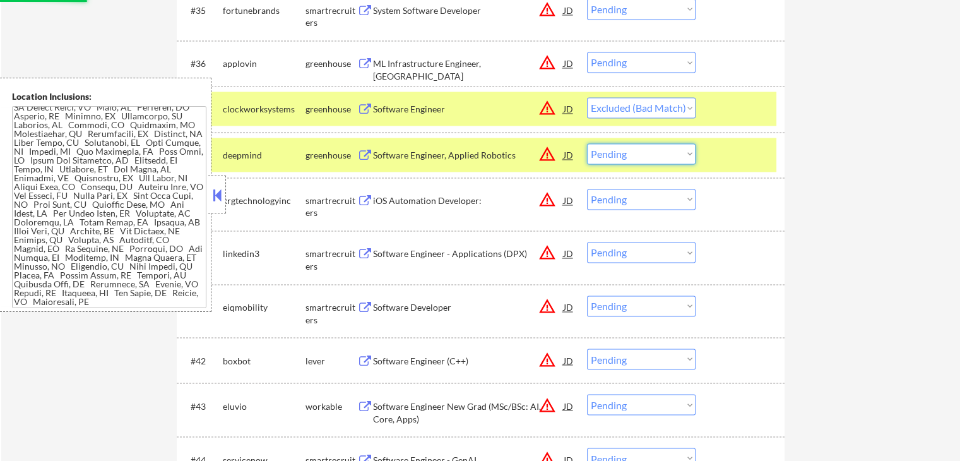
select select ""excluded__expired_""
click at [587, 143] on select "Choose an option... Pending Applied Excluded (Questions) Excluded (Expired) Exc…" at bounding box center [641, 153] width 109 height 21
select select ""pending""
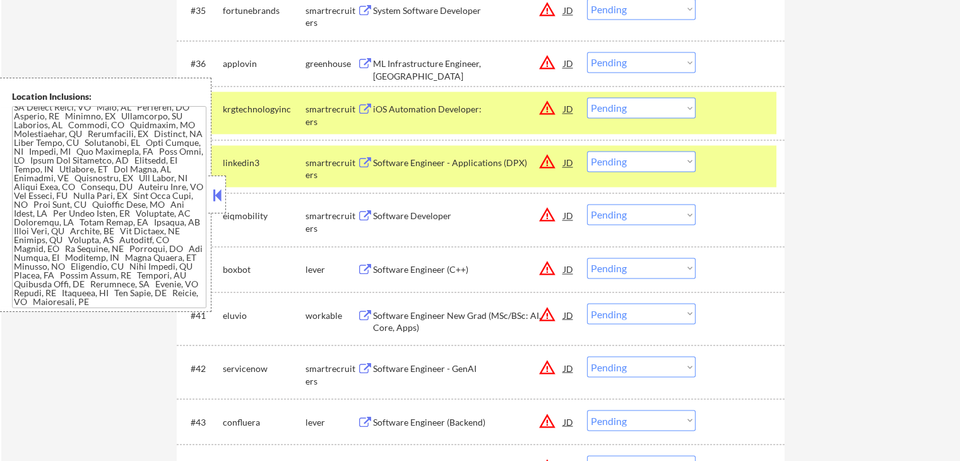
click at [448, 107] on div "iOS Automation Developer:" at bounding box center [468, 109] width 191 height 13
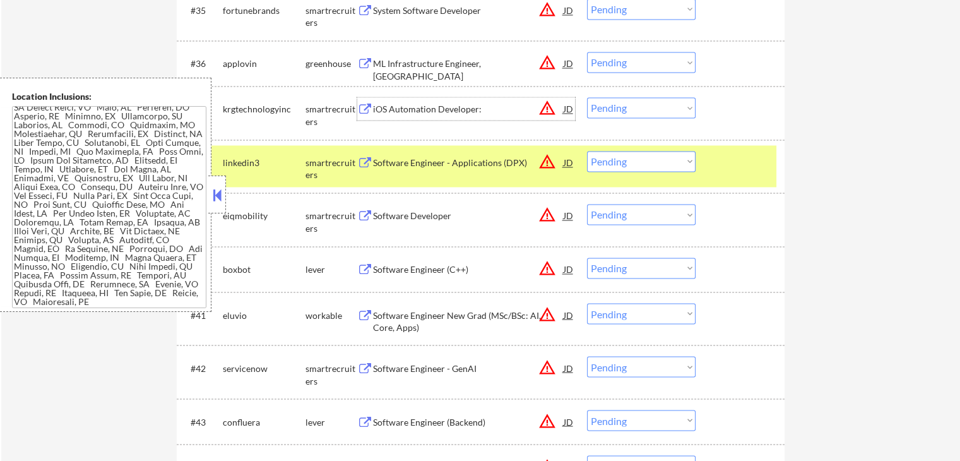
click at [466, 158] on div "Software Engineer - Applications (DPX)" at bounding box center [468, 163] width 191 height 13
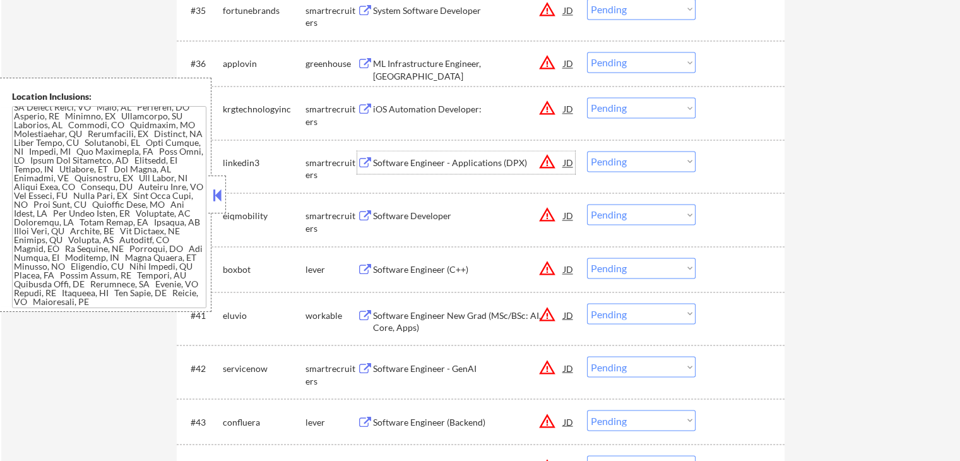
click at [609, 123] on div "#37 krgtechnologyinc smartrecruiters iOS Automation Developer: JD warning_amber…" at bounding box center [479, 113] width 596 height 42
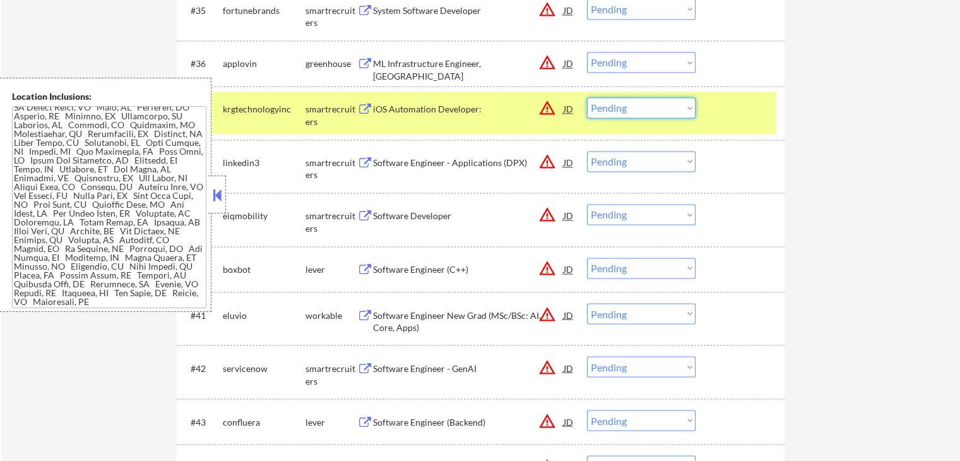
drag, startPoint x: 617, startPoint y: 109, endPoint x: 634, endPoint y: 116, distance: 18.2
click at [617, 109] on select "Choose an option... Pending Applied Excluded (Questions) Excluded (Expired) Exc…" at bounding box center [641, 107] width 109 height 21
click at [587, 97] on select "Choose an option... Pending Applied Excluded (Questions) Excluded (Expired) Exc…" at bounding box center [641, 107] width 109 height 21
click at [454, 223] on div "Software Developer" at bounding box center [468, 215] width 191 height 23
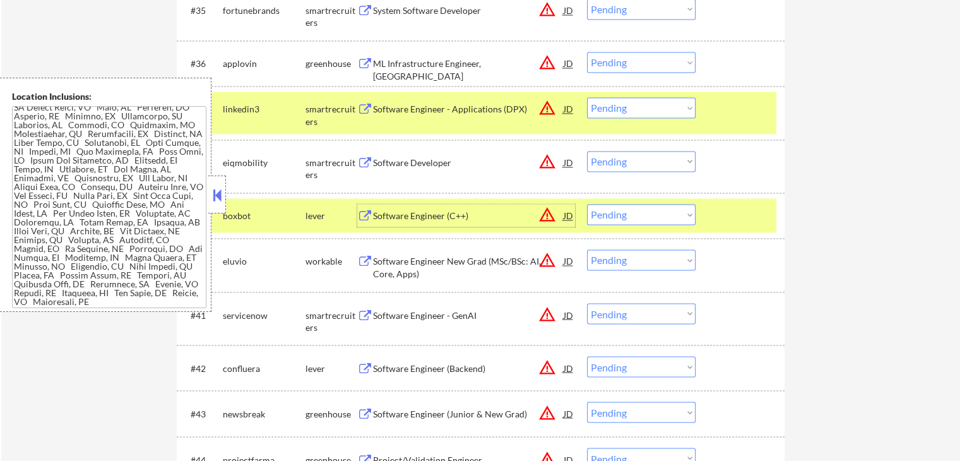
click at [624, 107] on select "Choose an option... Pending Applied Excluded (Questions) Excluded (Expired) Exc…" at bounding box center [641, 107] width 109 height 21
click at [587, 97] on select "Choose an option... Pending Applied Excluded (Questions) Excluded (Expired) Exc…" at bounding box center [641, 107] width 109 height 21
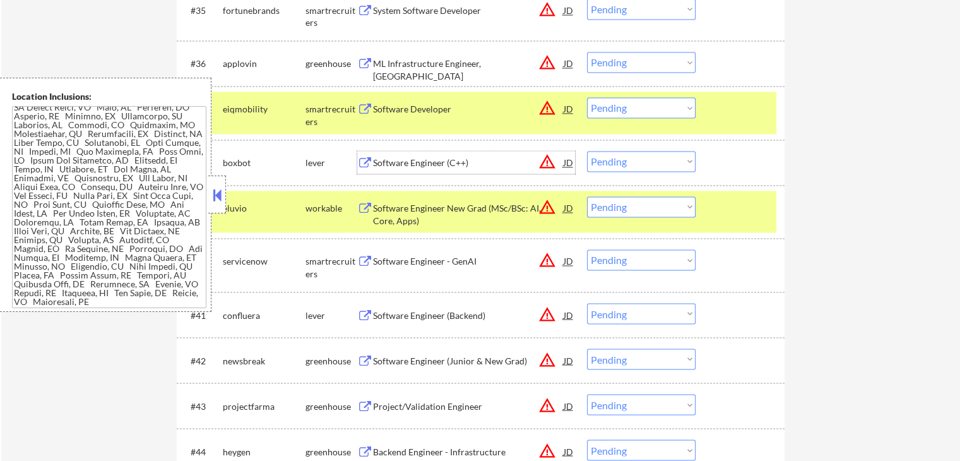
click at [467, 158] on div "Software Engineer (C++)" at bounding box center [468, 163] width 191 height 13
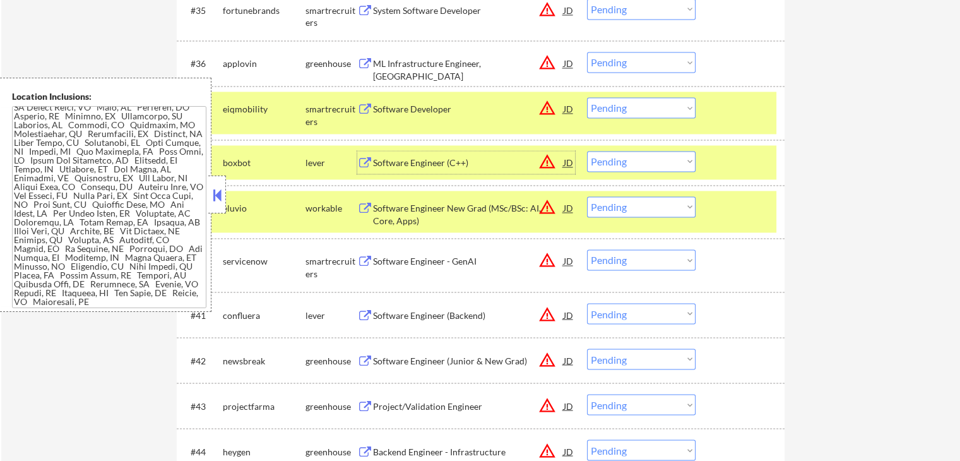
click at [616, 109] on select "Choose an option... Pending Applied Excluded (Questions) Excluded (Expired) Exc…" at bounding box center [641, 107] width 109 height 21
click at [587, 97] on select "Choose an option... Pending Applied Excluded (Questions) Excluded (Expired) Exc…" at bounding box center [641, 107] width 109 height 21
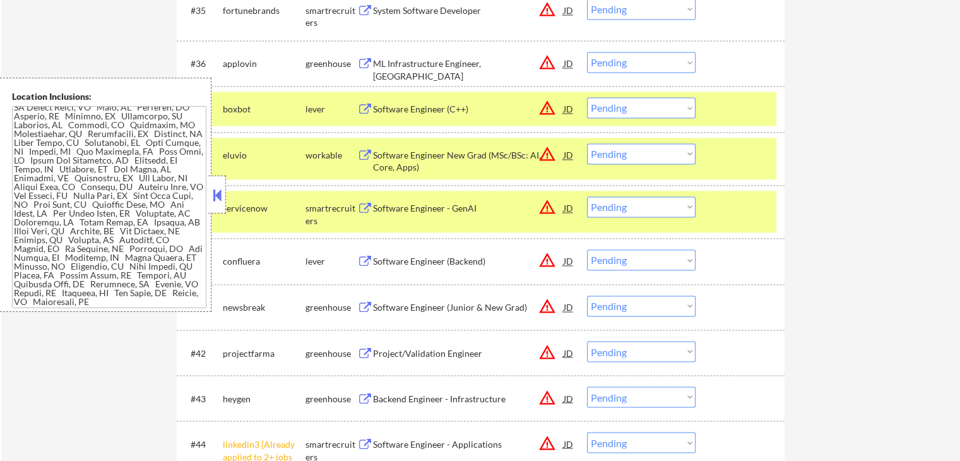
click at [614, 109] on select "Choose an option... Pending Applied Excluded (Questions) Excluded (Expired) Exc…" at bounding box center [641, 107] width 109 height 21
click at [587, 97] on select "Choose an option... Pending Applied Excluded (Questions) Excluded (Expired) Exc…" at bounding box center [641, 107] width 109 height 21
select select ""pending""
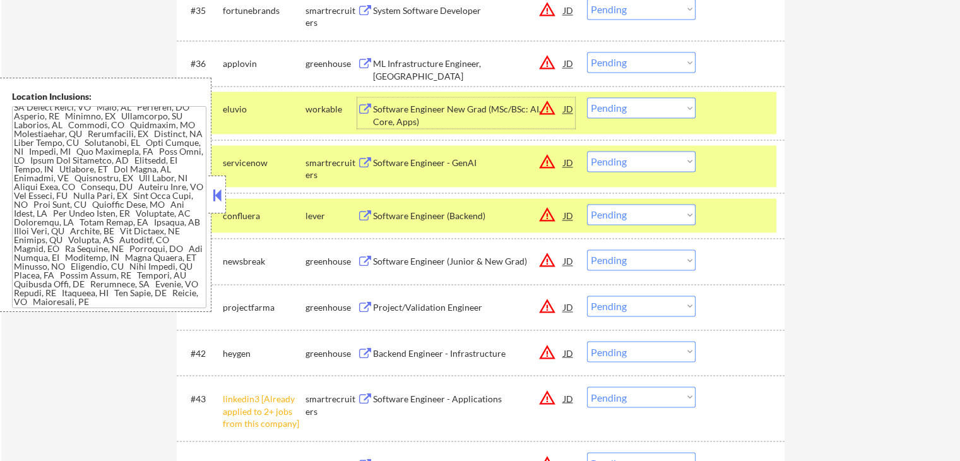
click at [490, 111] on div "Software Engineer New Grad (MSc/BSc: AI, Core, Apps)" at bounding box center [468, 115] width 191 height 25
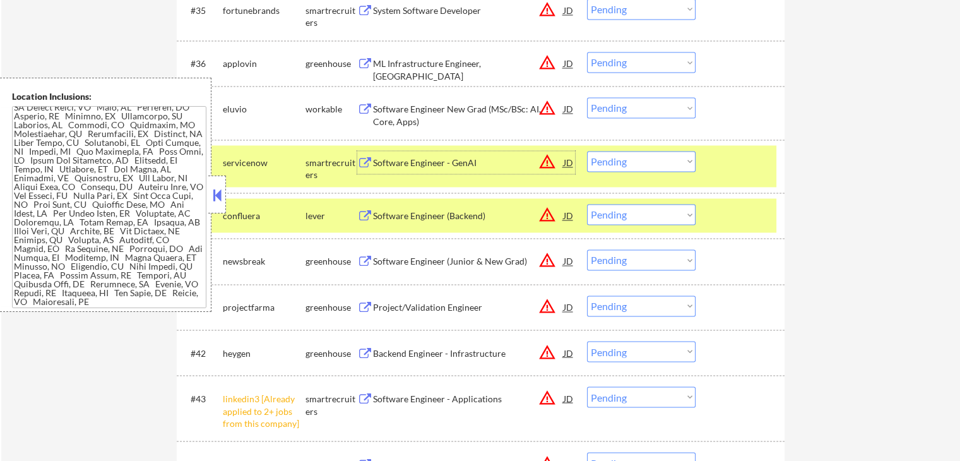
click at [458, 165] on div "Software Engineer - GenAI" at bounding box center [468, 163] width 191 height 13
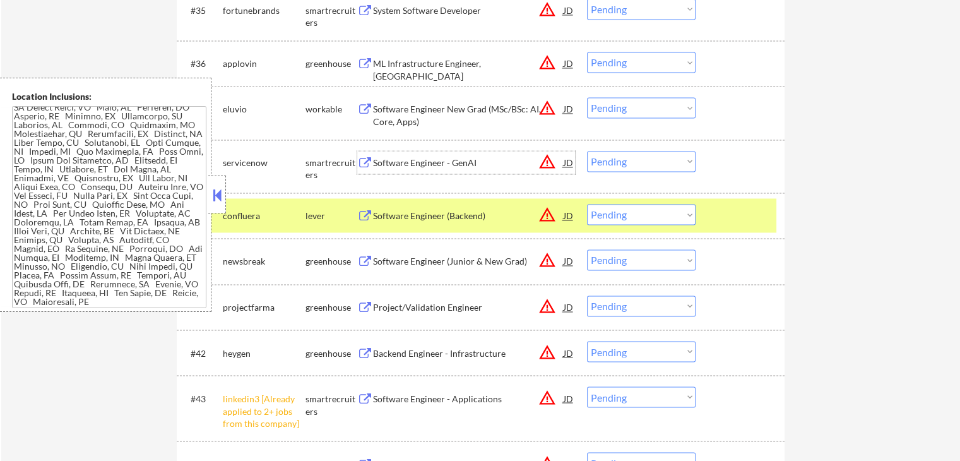
click at [453, 221] on div "Software Engineer (Backend)" at bounding box center [468, 216] width 191 height 13
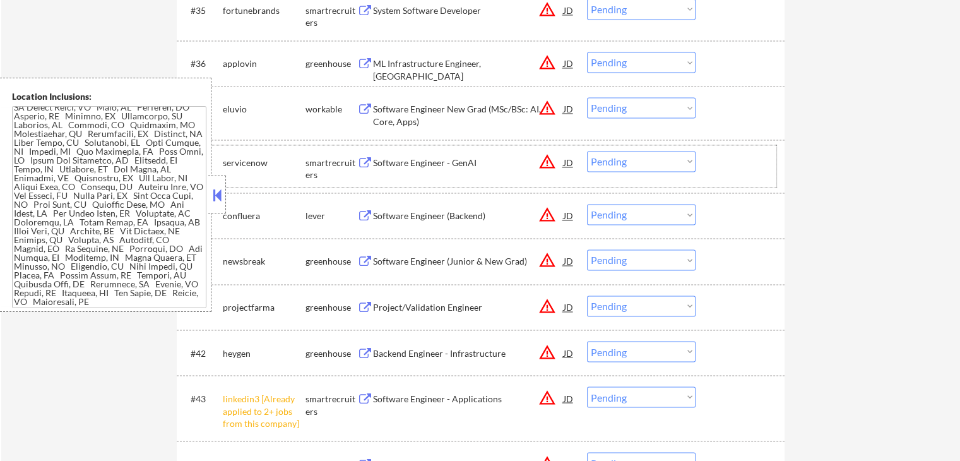
click at [583, 152] on div "#38 servicenow smartrecruiters Software Engineer - GenAI JD warning_amber Choos…" at bounding box center [479, 166] width 596 height 42
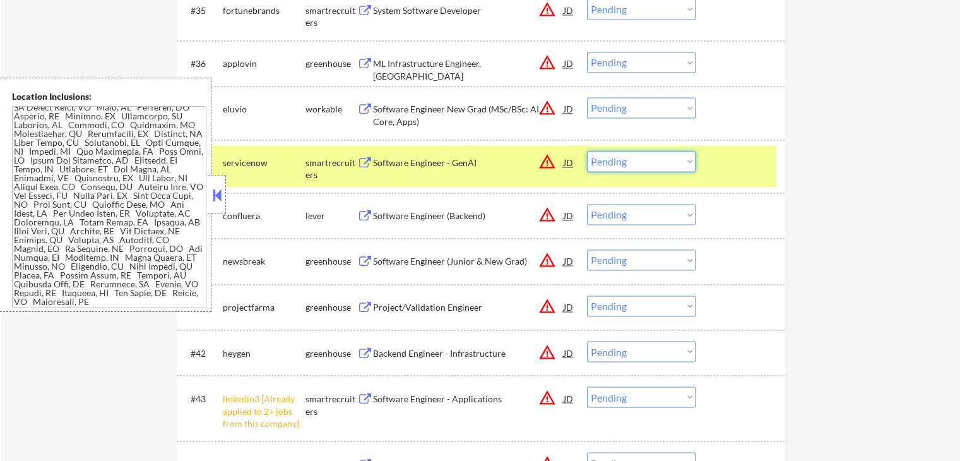
click at [624, 162] on select "Choose an option... Pending Applied Excluded (Questions) Excluded (Expired) Exc…" at bounding box center [641, 161] width 109 height 21
click at [587, 151] on select "Choose an option... Pending Applied Excluded (Questions) Excluded (Expired) Exc…" at bounding box center [641, 161] width 109 height 21
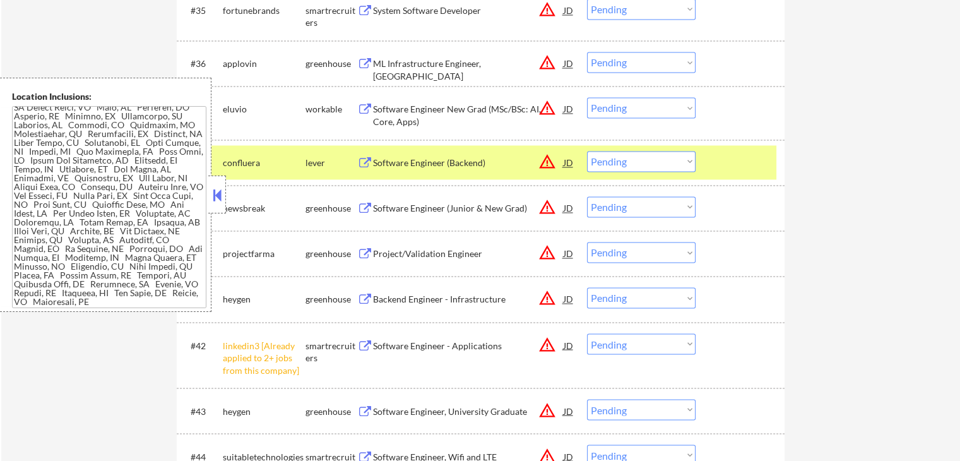
drag, startPoint x: 619, startPoint y: 161, endPoint x: 618, endPoint y: 169, distance: 8.4
click at [619, 162] on select "Choose an option... Pending Applied Excluded (Questions) Excluded (Expired) Exc…" at bounding box center [641, 161] width 109 height 21
click at [587, 151] on select "Choose an option... Pending Applied Excluded (Questions) Excluded (Expired) Exc…" at bounding box center [641, 161] width 109 height 21
select select ""pending""
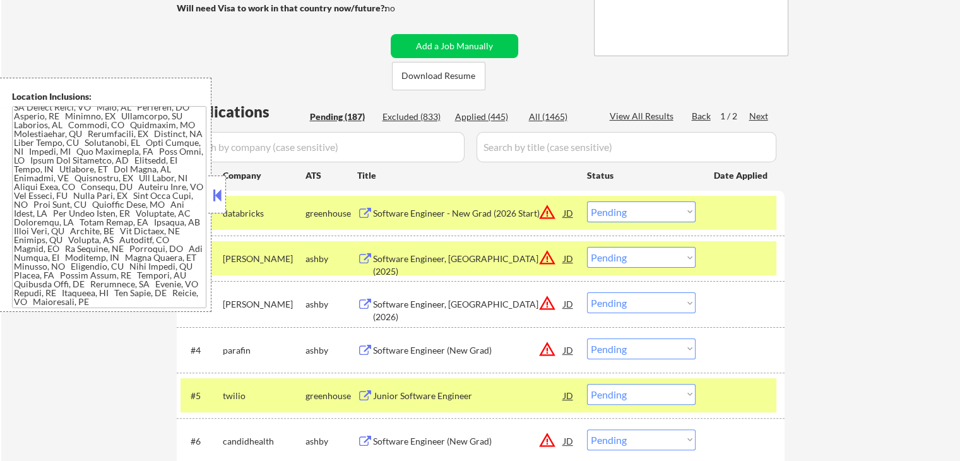
scroll to position [253, 0]
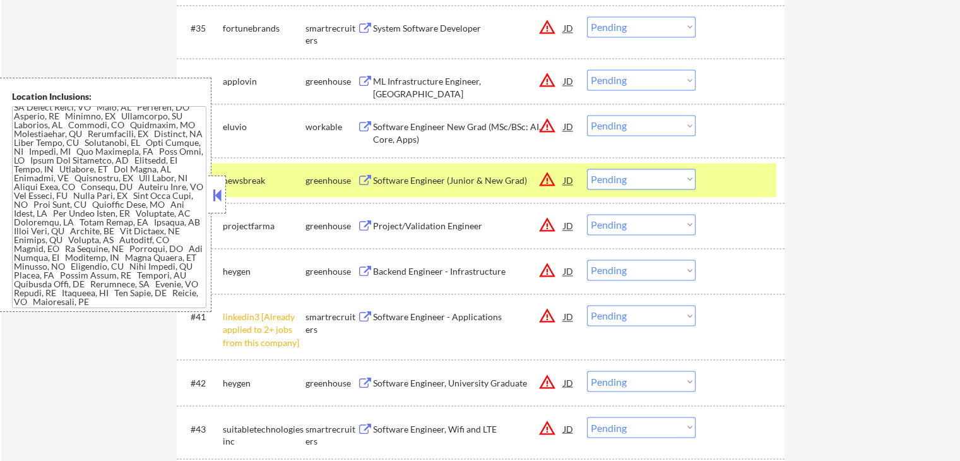
scroll to position [2210, 0]
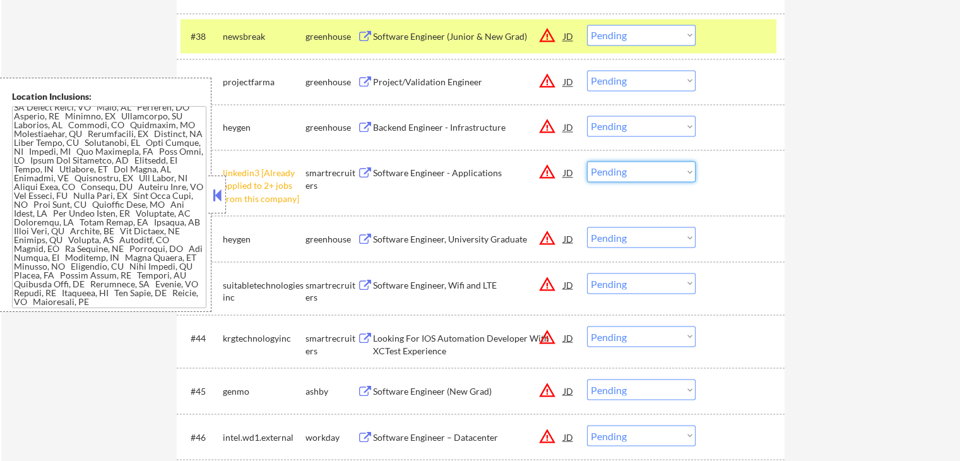
drag, startPoint x: 611, startPoint y: 167, endPoint x: 621, endPoint y: 180, distance: 16.2
click at [611, 167] on select "Choose an option... Pending Applied Excluded (Questions) Excluded (Expired) Exc…" at bounding box center [641, 171] width 109 height 21
click at [587, 161] on select "Choose an option... Pending Applied Excluded (Questions) Excluded (Expired) Exc…" at bounding box center [641, 171] width 109 height 21
select select ""pending""
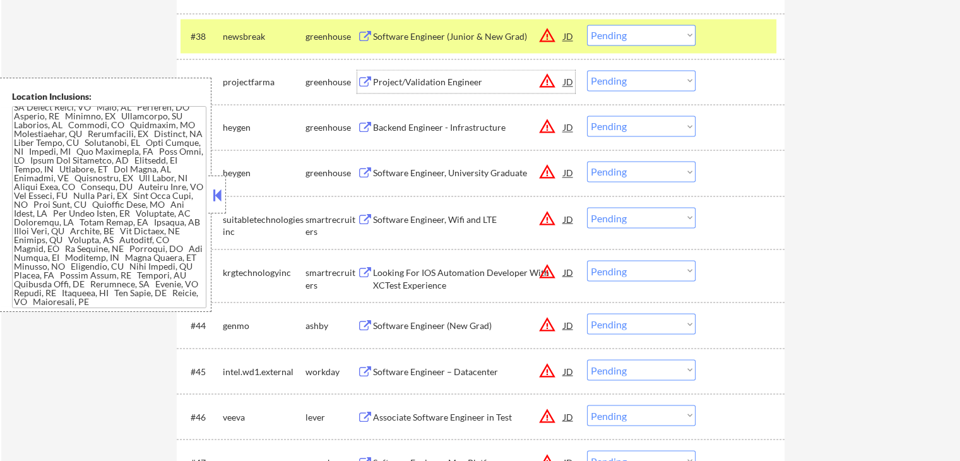
click at [461, 76] on div "Project/Validation Engineer" at bounding box center [468, 82] width 191 height 13
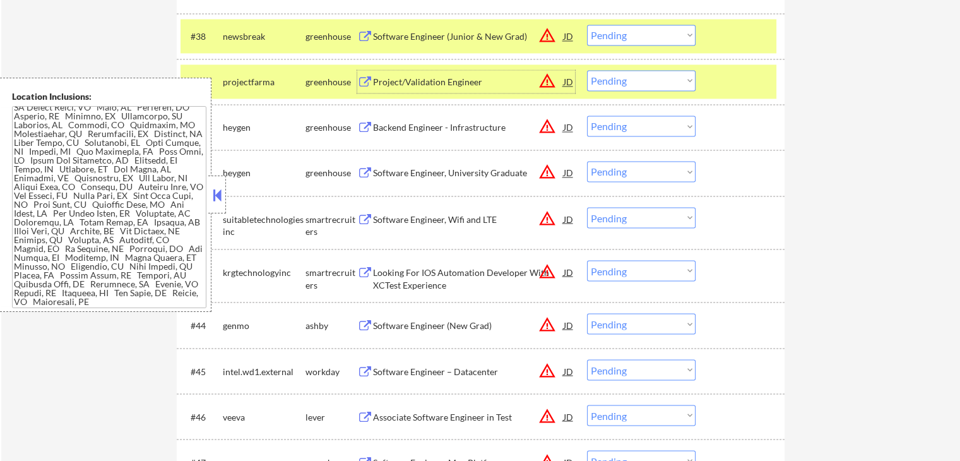
click at [451, 122] on div "Backend Engineer - Infrastructure" at bounding box center [468, 127] width 191 height 13
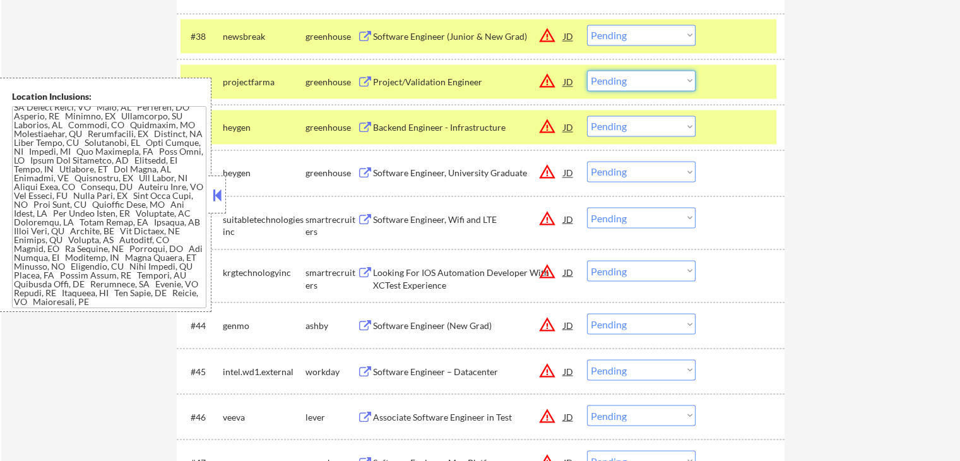
click at [650, 84] on select "Choose an option... Pending Applied Excluded (Questions) Excluded (Expired) Exc…" at bounding box center [641, 80] width 109 height 21
click at [587, 70] on select "Choose an option... Pending Applied Excluded (Questions) Excluded (Expired) Exc…" at bounding box center [641, 80] width 109 height 21
click at [520, 178] on div "Software Engineer, University Graduate" at bounding box center [468, 173] width 191 height 13
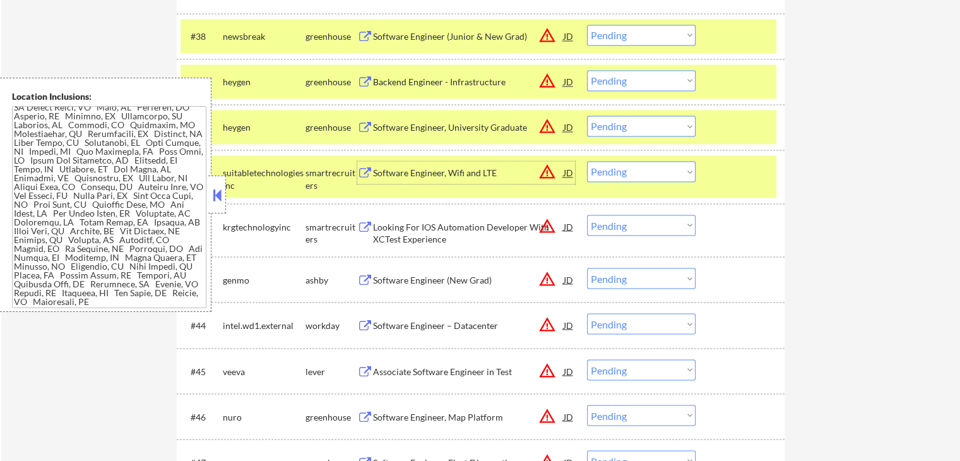
click at [640, 79] on select "Choose an option... Pending Applied Excluded (Questions) Excluded (Expired) Exc…" at bounding box center [641, 80] width 109 height 21
click at [587, 70] on select "Choose an option... Pending Applied Excluded (Questions) Excluded (Expired) Exc…" at bounding box center [641, 80] width 109 height 21
select select ""pending""
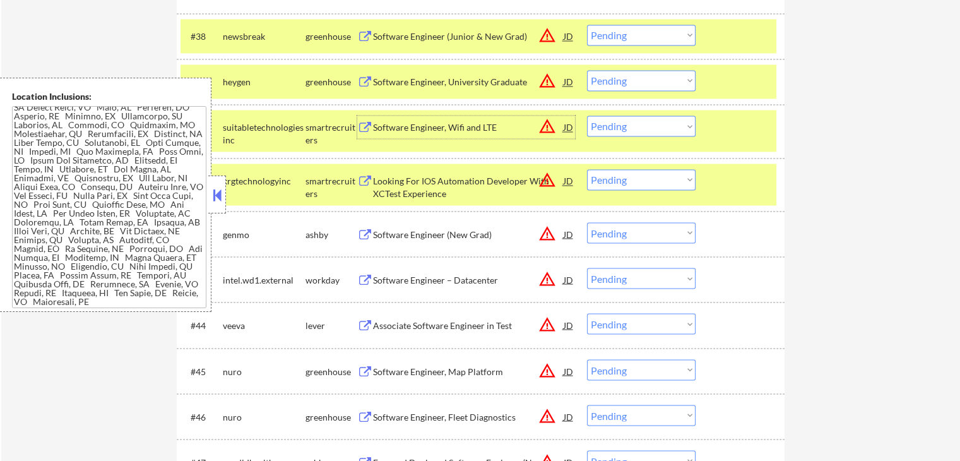
click at [480, 127] on div "Software Engineer, Wifi and LTE" at bounding box center [468, 127] width 191 height 13
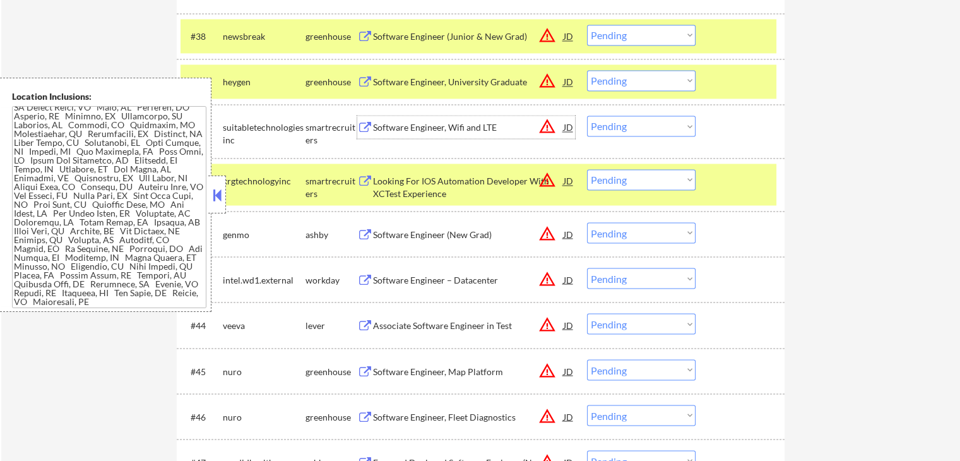
click at [482, 177] on div "Looking For IOS Automation Developer With XCTest Experience" at bounding box center [468, 187] width 191 height 25
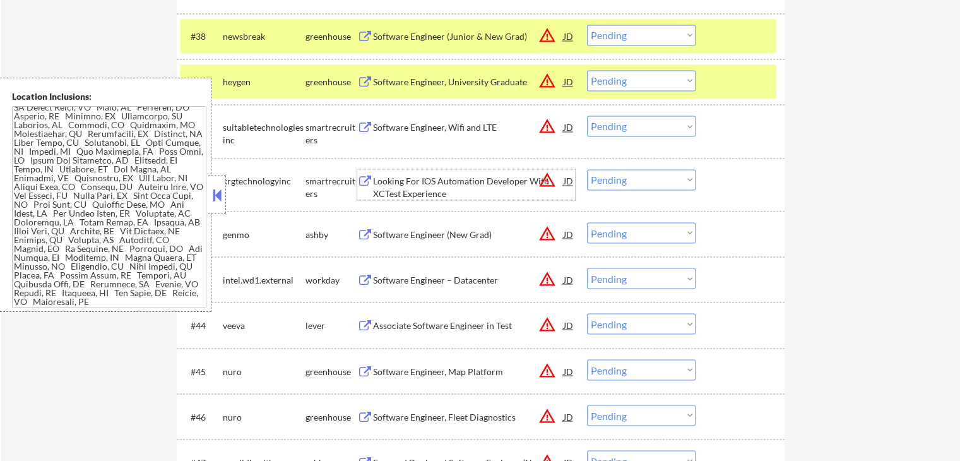
click at [617, 129] on select "Choose an option... Pending Applied Excluded (Questions) Excluded (Expired) Exc…" at bounding box center [641, 126] width 109 height 21
click at [587, 116] on select "Choose an option... Pending Applied Excluded (Questions) Excluded (Expired) Exc…" at bounding box center [641, 126] width 109 height 21
select select ""pending""
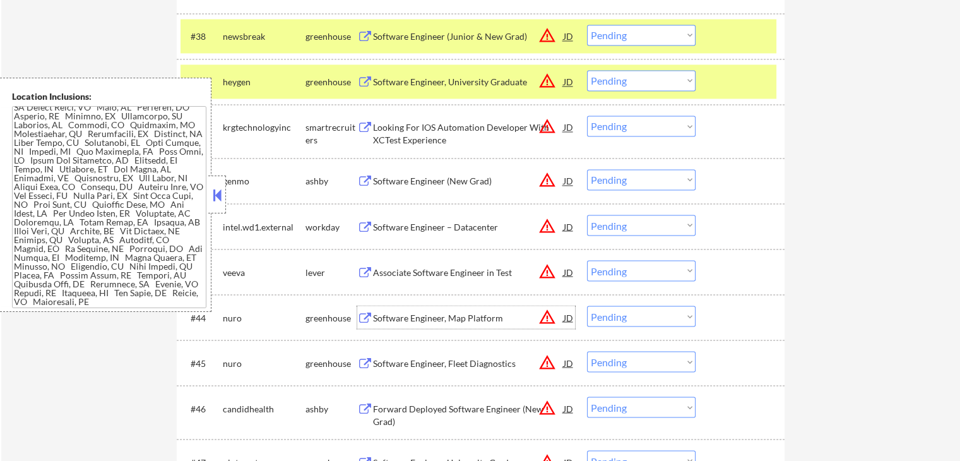
click at [470, 318] on div "Software Engineer, Map Platform" at bounding box center [468, 317] width 191 height 13
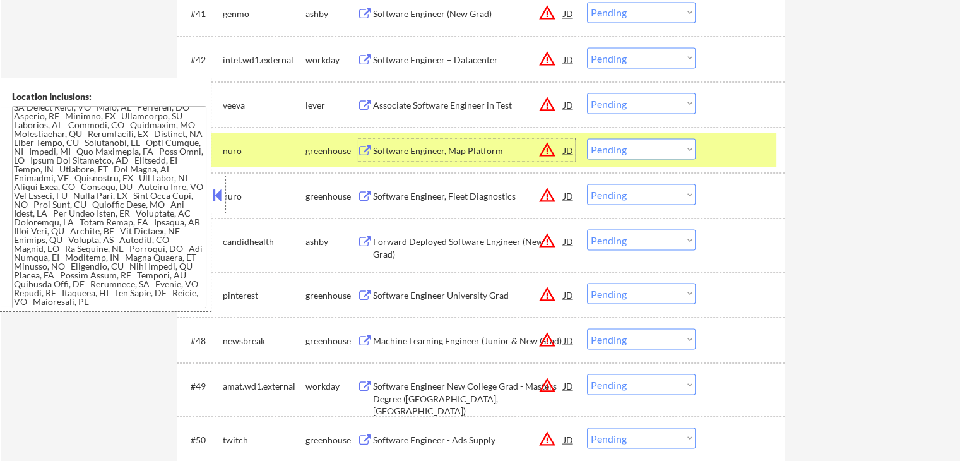
scroll to position [2400, 0]
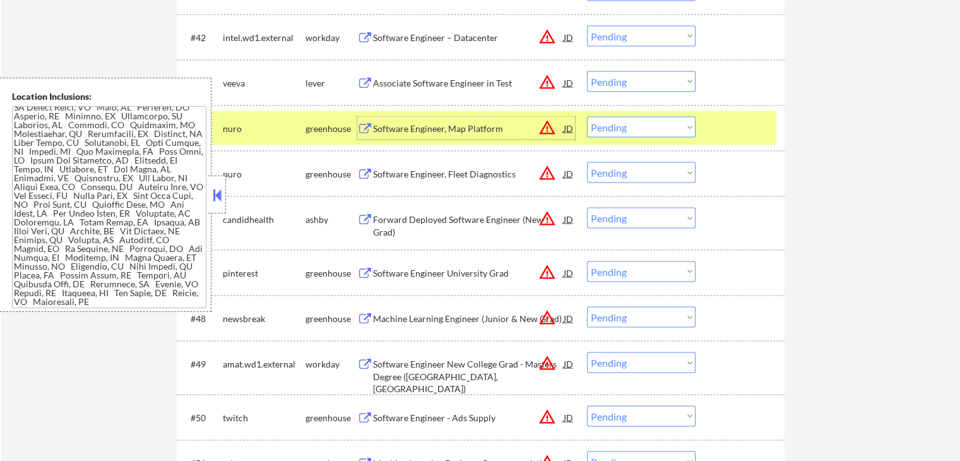
click at [486, 172] on div "Software Engineer, Fleet Diagnostics" at bounding box center [468, 173] width 191 height 13
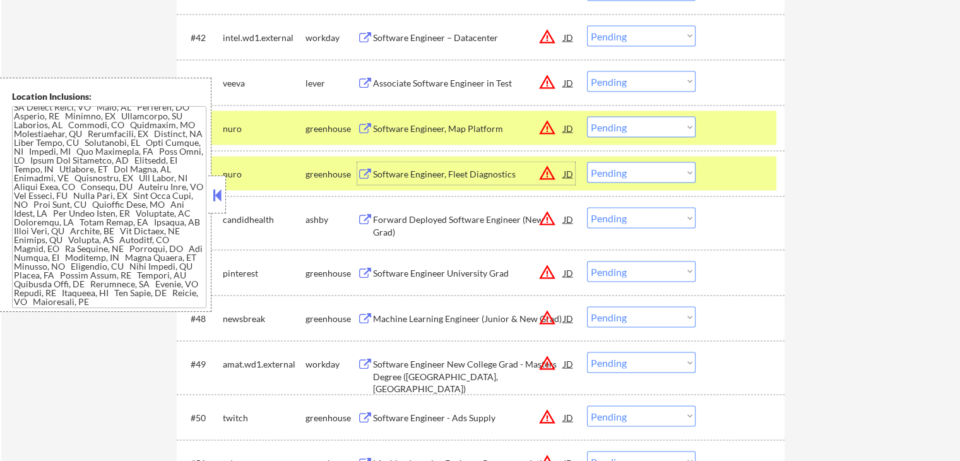
click at [623, 126] on select "Choose an option... Pending Applied Excluded (Questions) Excluded (Expired) Exc…" at bounding box center [641, 126] width 109 height 21
click at [587, 116] on select "Choose an option... Pending Applied Excluded (Questions) Excluded (Expired) Exc…" at bounding box center [641, 126] width 109 height 21
select select ""pending""
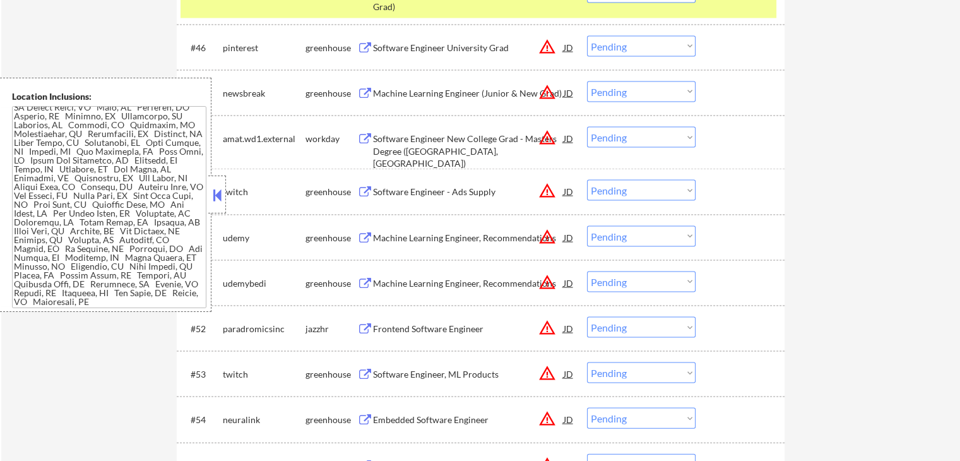
scroll to position [2652, 0]
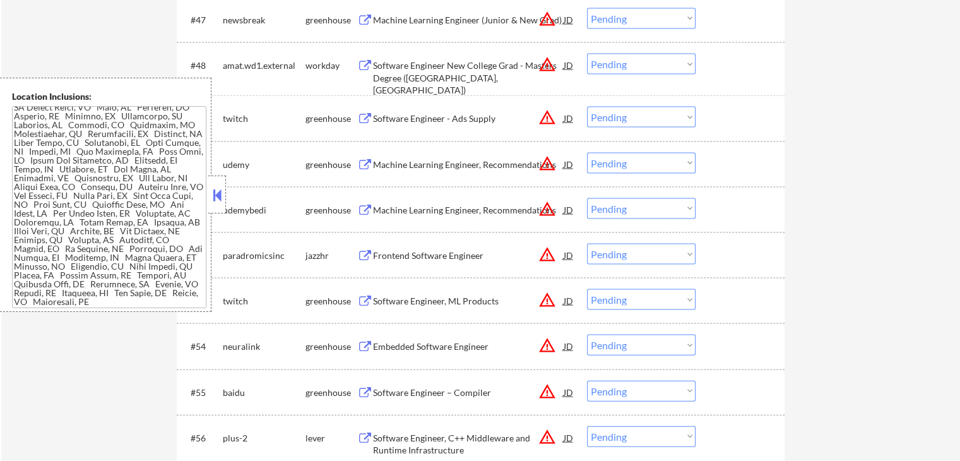
click at [472, 119] on div "Software Engineer - Ads Supply" at bounding box center [468, 118] width 191 height 13
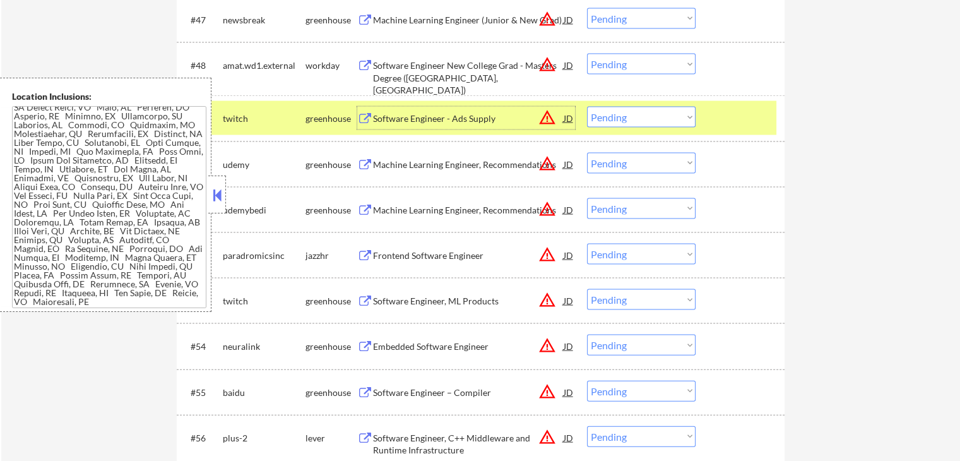
click at [506, 162] on div "Machine Learning Engineer, Recommendations" at bounding box center [468, 164] width 191 height 13
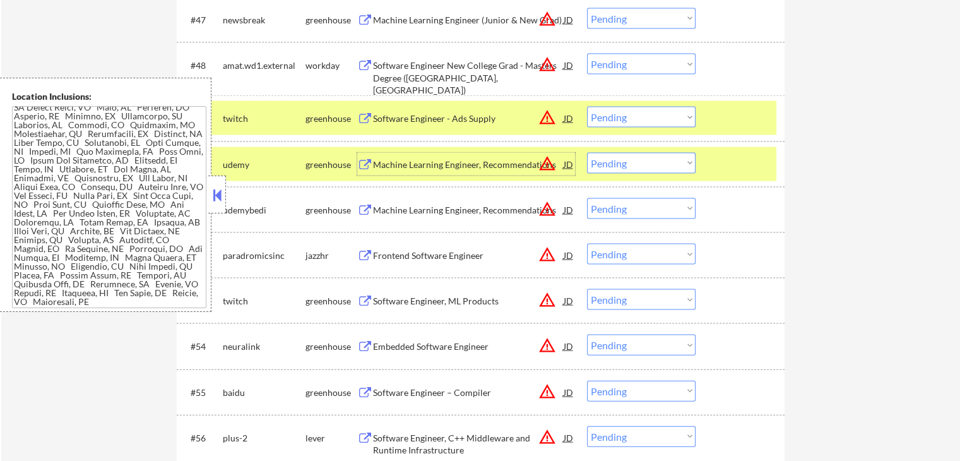
click at [619, 123] on select "Choose an option... Pending Applied Excluded (Questions) Excluded (Expired) Exc…" at bounding box center [641, 117] width 109 height 21
click at [587, 107] on select "Choose an option... Pending Applied Excluded (Questions) Excluded (Expired) Exc…" at bounding box center [641, 117] width 109 height 21
click at [520, 213] on div "Machine Learning Engineer, Recommendations" at bounding box center [468, 210] width 191 height 13
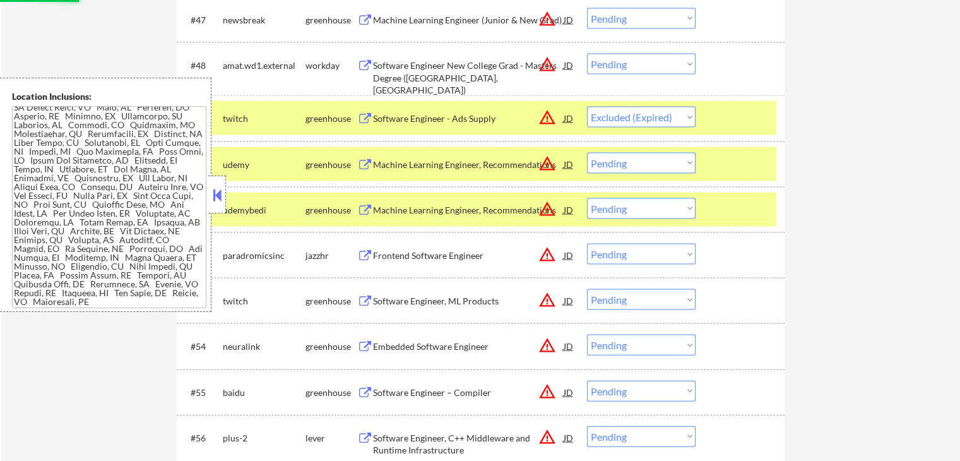
select select ""pending""
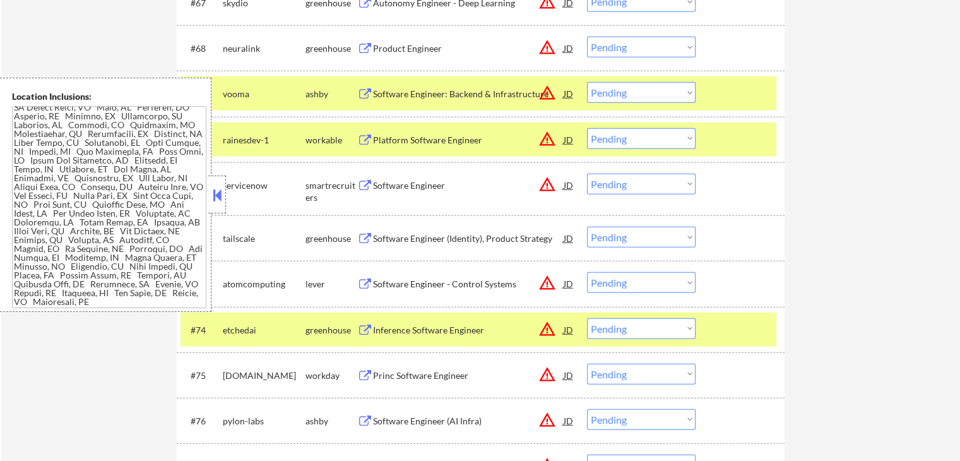
scroll to position [3662, 0]
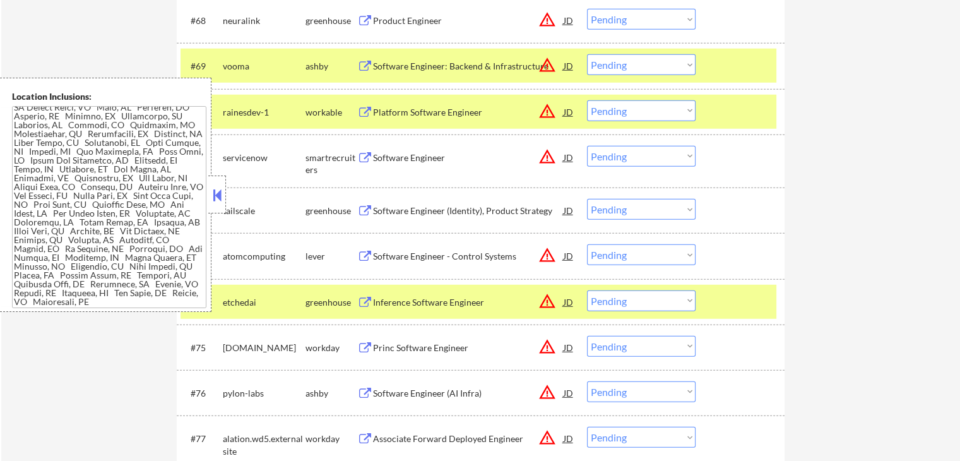
click at [434, 157] on div "Software Engineer" at bounding box center [468, 158] width 191 height 13
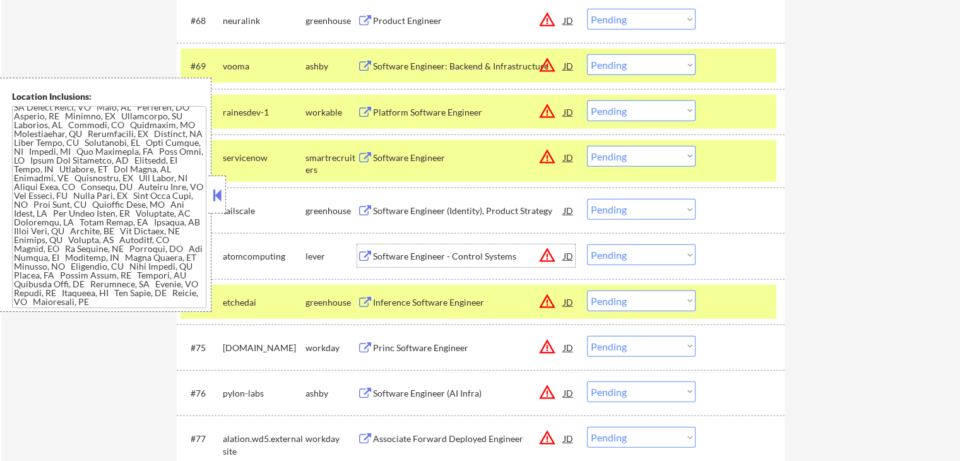
click at [469, 254] on div "Software Engineer - Control Systems" at bounding box center [468, 256] width 191 height 13
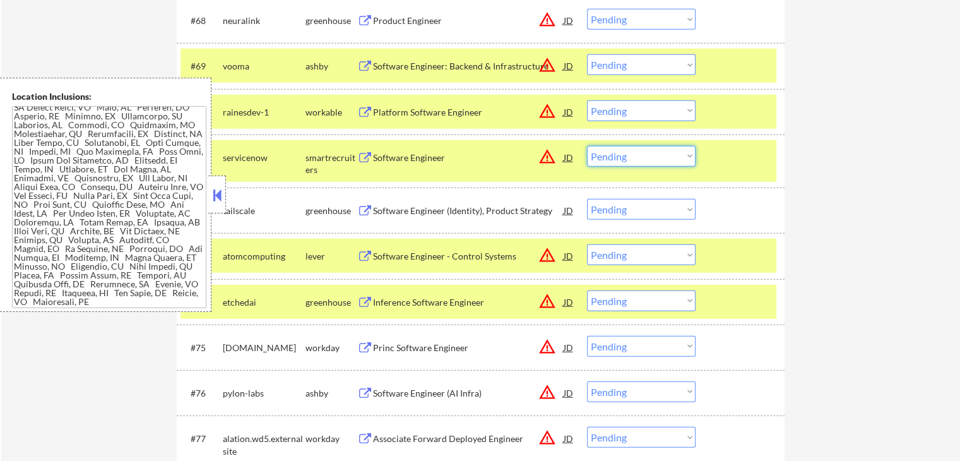
click at [616, 164] on select "Choose an option... Pending Applied Excluded (Questions) Excluded (Expired) Exc…" at bounding box center [641, 156] width 109 height 21
click at [587, 146] on select "Choose an option... Pending Applied Excluded (Questions) Excluded (Expired) Exc…" at bounding box center [641, 156] width 109 height 21
click at [517, 208] on div "Software Engineer (Identity), Product Strategy" at bounding box center [468, 211] width 191 height 13
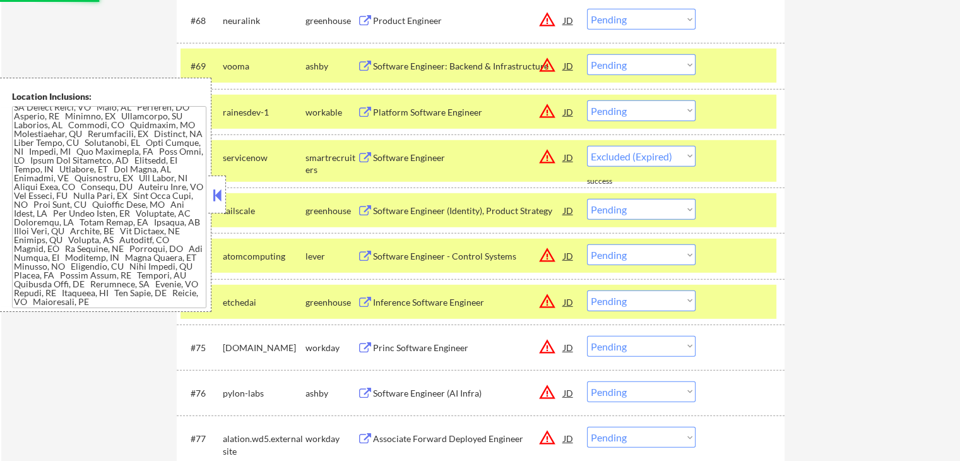
select select ""pending""
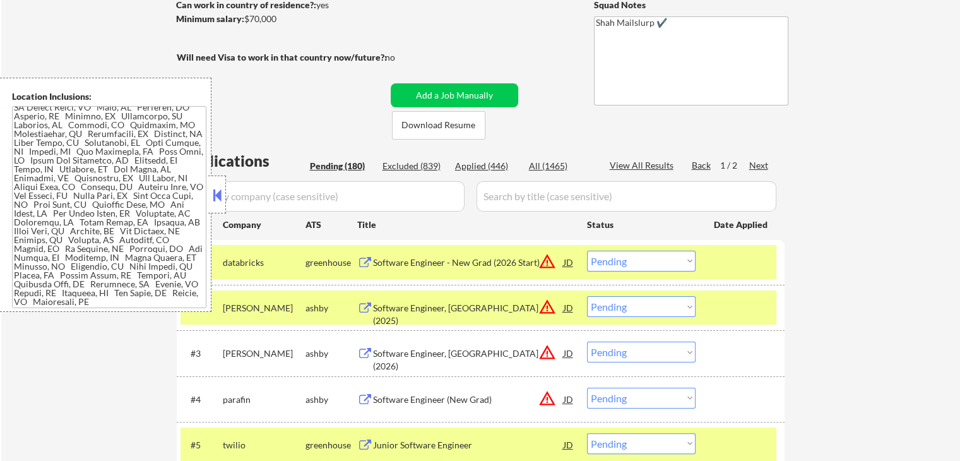
scroll to position [253, 0]
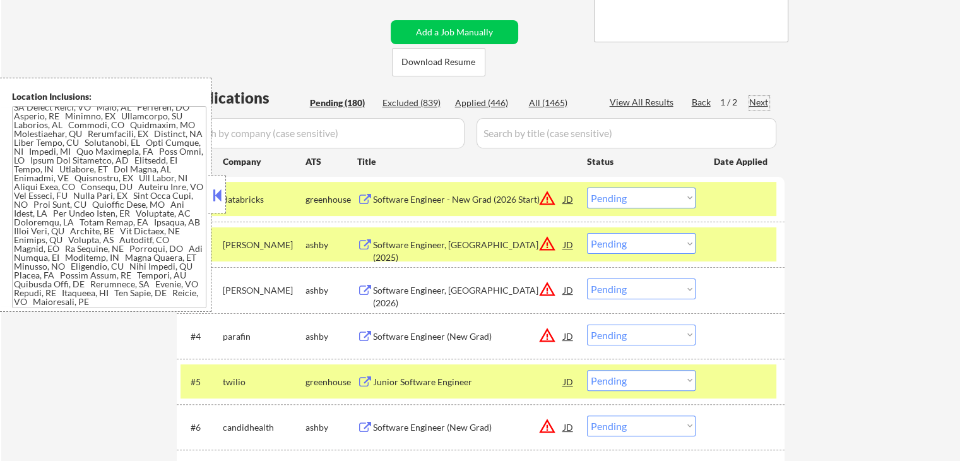
click at [764, 100] on div "Next" at bounding box center [760, 102] width 20 height 13
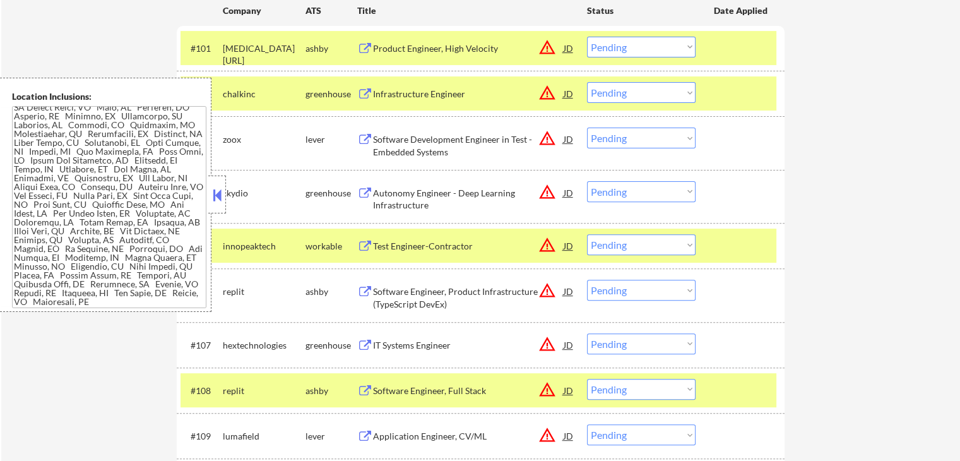
scroll to position [316, 0]
